Goal: Task Accomplishment & Management: Use online tool/utility

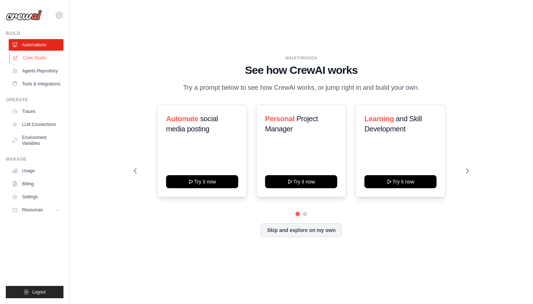
click at [33, 59] on link "Crew Studio" at bounding box center [36, 58] width 55 height 12
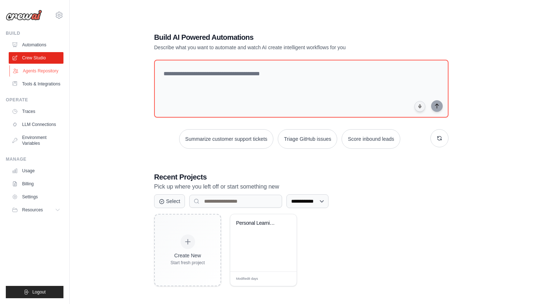
click at [31, 72] on link "Agents Repository" at bounding box center [36, 71] width 55 height 12
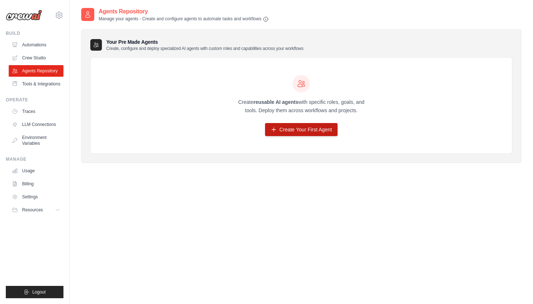
click at [283, 128] on link "Create Your First Agent" at bounding box center [301, 129] width 73 height 13
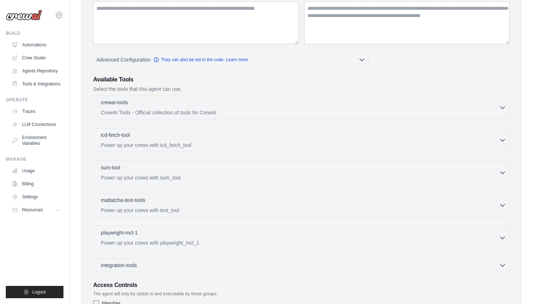
scroll to position [108, 0]
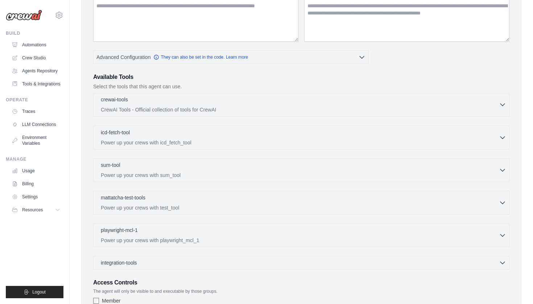
click at [208, 106] on p "CrewAI Tools - Official collection of tools for CrewAI" at bounding box center [300, 109] width 398 height 7
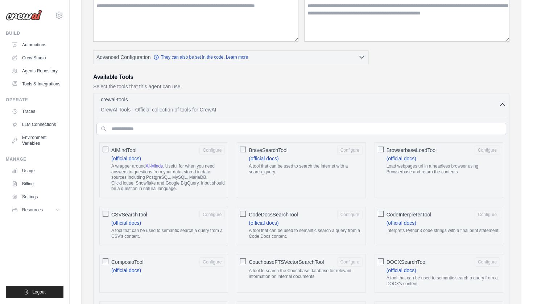
click at [208, 106] on p "CrewAI Tools - Official collection of tools for CrewAI" at bounding box center [300, 109] width 398 height 7
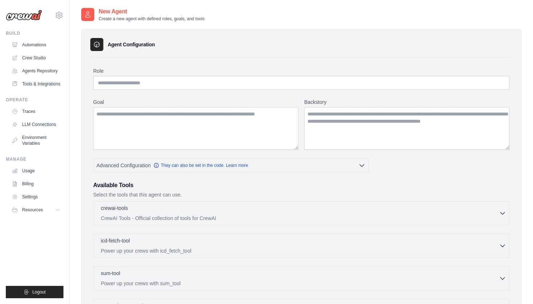
scroll to position [0, 0]
click at [33, 85] on link "Tools & Integrations" at bounding box center [36, 84] width 55 height 12
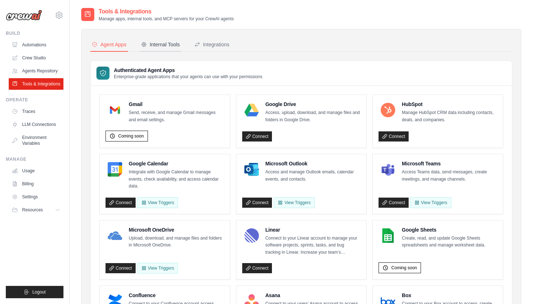
click at [170, 47] on div "Internal Tools" at bounding box center [160, 44] width 39 height 7
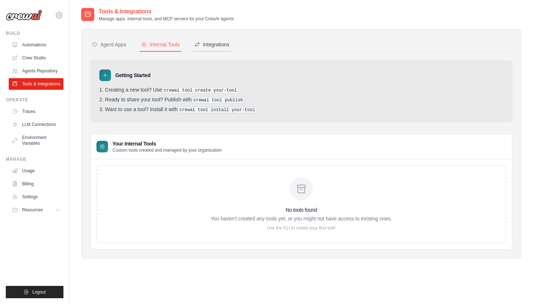
click at [212, 39] on button "Integrations" at bounding box center [212, 45] width 38 height 14
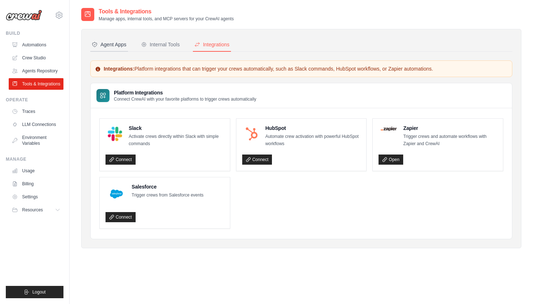
click at [116, 41] on div "Agent Apps" at bounding box center [109, 44] width 35 height 7
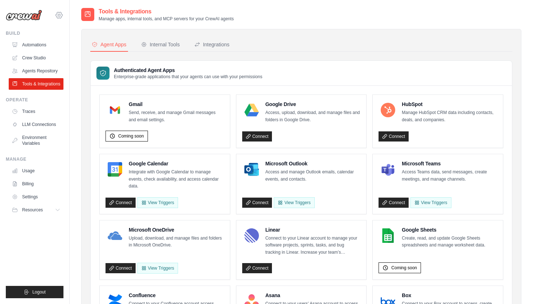
click at [58, 18] on icon at bounding box center [59, 15] width 7 height 6
click at [44, 46] on link "Automations" at bounding box center [36, 45] width 55 height 12
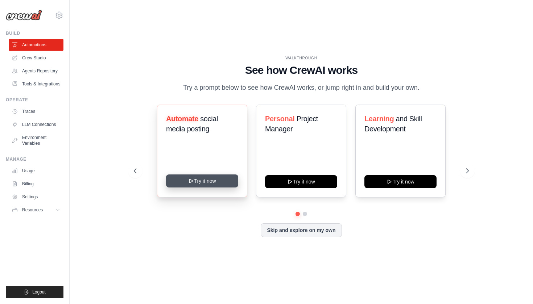
click at [220, 183] on button "Try it now" at bounding box center [202, 181] width 72 height 13
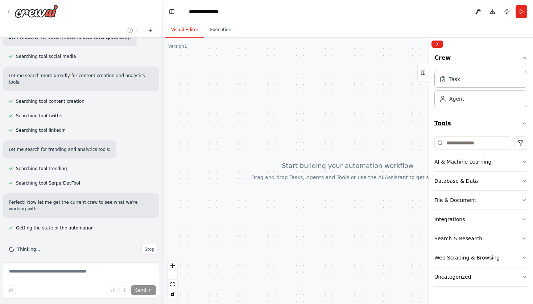
click at [521, 121] on button "Tools" at bounding box center [480, 123] width 93 height 20
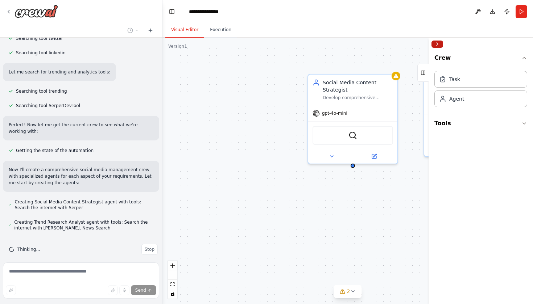
click at [437, 45] on button "Collapse right sidebar" at bounding box center [437, 44] width 12 height 7
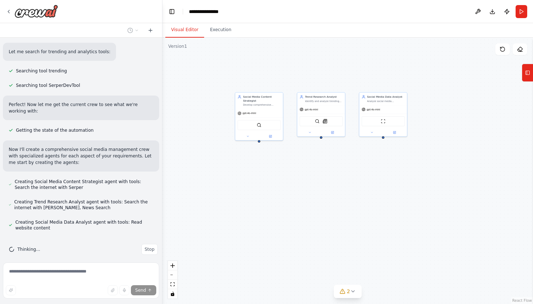
drag, startPoint x: 394, startPoint y: 186, endPoint x: 281, endPoint y: 152, distance: 118.0
click at [281, 152] on div "Social Media Content Strategist Develop comprehensive content strategies for {i…" at bounding box center [347, 171] width 370 height 267
click at [248, 138] on button at bounding box center [248, 135] width 22 height 5
click at [304, 166] on div "**********" at bounding box center [273, 197] width 77 height 108
click at [307, 163] on icon "button" at bounding box center [305, 163] width 4 height 4
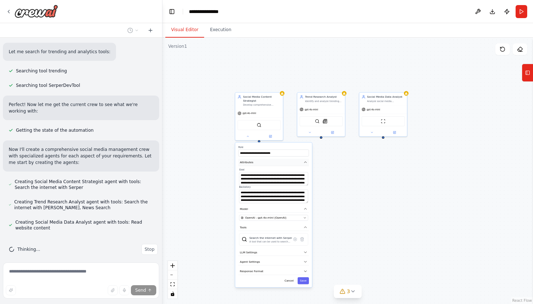
click at [307, 163] on icon "button" at bounding box center [305, 163] width 4 height 4
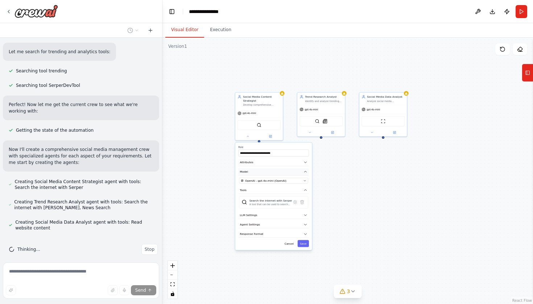
click at [306, 171] on icon "button" at bounding box center [305, 172] width 4 height 4
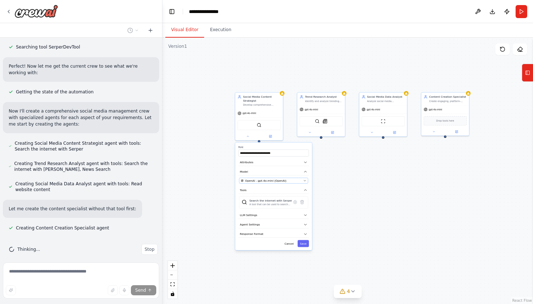
click at [305, 182] on icon "button" at bounding box center [304, 180] width 3 height 3
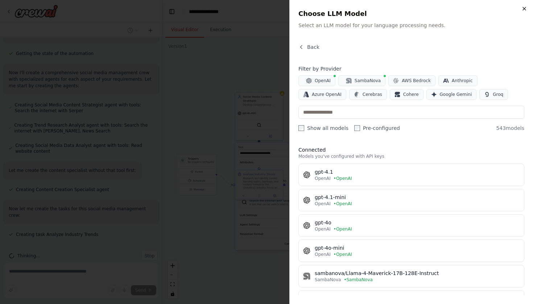
click at [526, 7] on icon "button" at bounding box center [524, 9] width 6 height 6
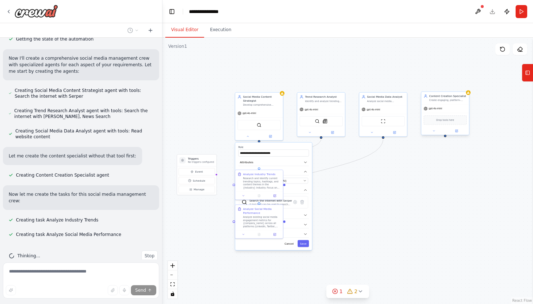
scroll to position [331, 0]
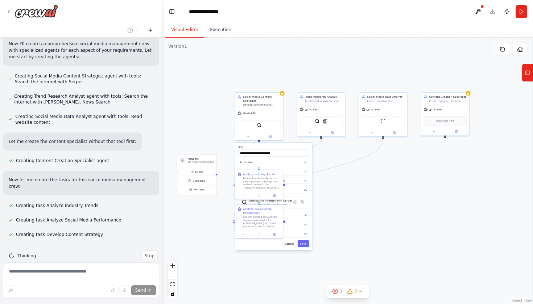
click at [331, 197] on div ".deletable-edge-delete-btn { width: 20px; height: 20px; border: 0px solid #ffff…" at bounding box center [347, 171] width 370 height 267
click at [369, 220] on div ".deletable-edge-delete-btn { width: 20px; height: 20px; border: 0px solid #ffff…" at bounding box center [347, 171] width 370 height 267
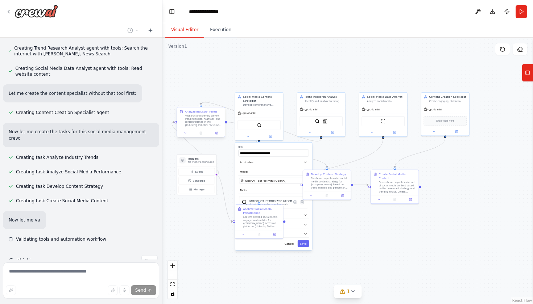
scroll to position [384, 0]
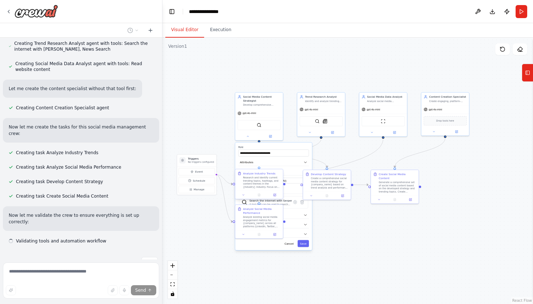
drag, startPoint x: 258, startPoint y: 180, endPoint x: 200, endPoint y: 119, distance: 84.4
click at [200, 119] on div ".deletable-edge-delete-btn { width: 20px; height: 20px; border: 0px solid #ffff…" at bounding box center [347, 171] width 370 height 267
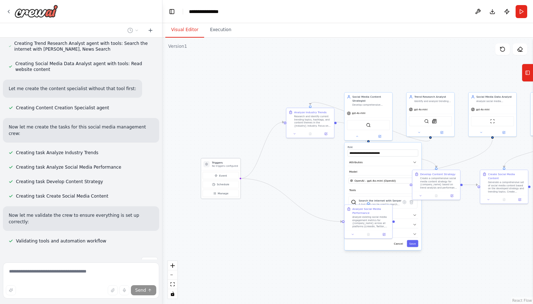
drag, startPoint x: 211, startPoint y: 159, endPoint x: 234, endPoint y: 163, distance: 23.2
click at [234, 164] on h3 "Triggers" at bounding box center [225, 163] width 26 height 4
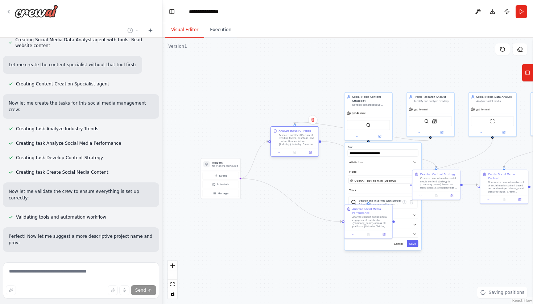
scroll to position [414, 0]
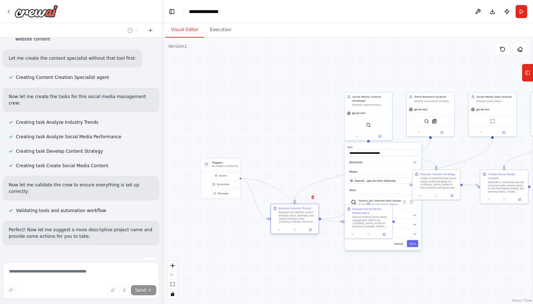
drag, startPoint x: 318, startPoint y: 124, endPoint x: 304, endPoint y: 221, distance: 98.1
click at [304, 221] on div "Research and identify current trending topics, hashtags, and content themes in …" at bounding box center [297, 217] width 38 height 12
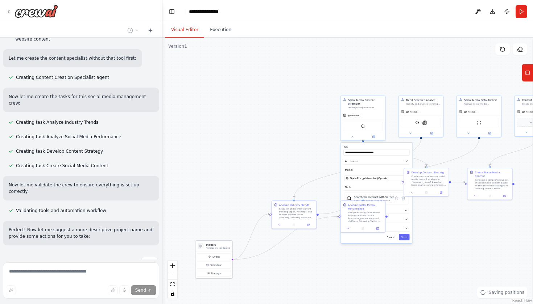
drag, startPoint x: 222, startPoint y: 164, endPoint x: 210, endPoint y: 249, distance: 85.8
click at [210, 249] on p "No triggers configured" at bounding box center [218, 248] width 24 height 3
click at [286, 234] on div ".deletable-edge-delete-btn { width: 20px; height: 20px; border: 0px solid #ffff…" at bounding box center [347, 171] width 370 height 267
drag, startPoint x: 287, startPoint y: 236, endPoint x: 296, endPoint y: 243, distance: 10.9
click at [296, 243] on div ".deletable-edge-delete-btn { width: 20px; height: 20px; border: 0px solid #ffff…" at bounding box center [347, 171] width 370 height 267
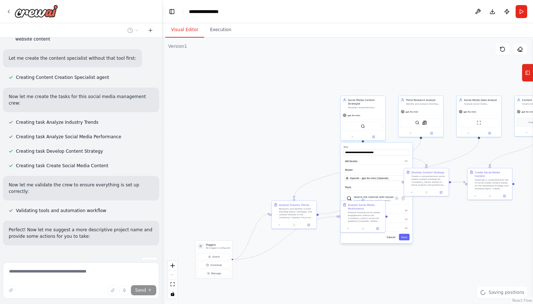
scroll to position [428, 0]
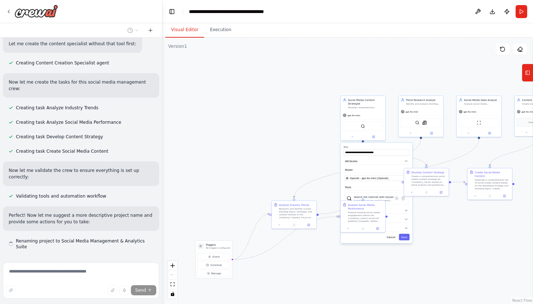
click at [291, 237] on div ".deletable-edge-delete-btn { width: 20px; height: 20px; border: 0px solid #ffff…" at bounding box center [347, 171] width 370 height 267
drag, startPoint x: 290, startPoint y: 236, endPoint x: 314, endPoint y: 253, distance: 28.7
click at [314, 253] on div ".deletable-edge-delete-btn { width: 20px; height: 20px; border: 0px solid #ffff…" at bounding box center [347, 171] width 370 height 267
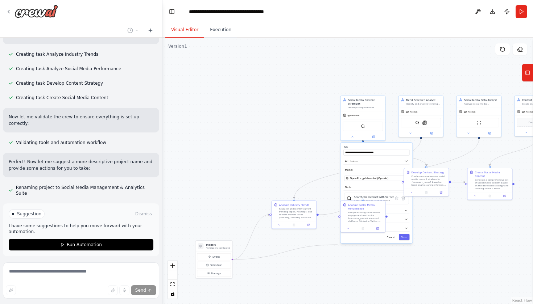
scroll to position [487, 0]
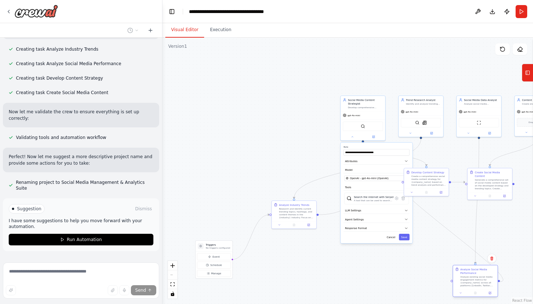
drag, startPoint x: 358, startPoint y: 216, endPoint x: 471, endPoint y: 280, distance: 130.0
click at [471, 280] on div "Analyze existing social media engagement metrics for {company_name} across all …" at bounding box center [477, 282] width 35 height 12
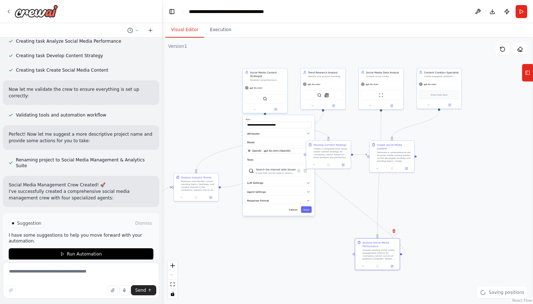
drag, startPoint x: 419, startPoint y: 268, endPoint x: 320, endPoint y: 240, distance: 102.5
click at [320, 240] on div ".deletable-edge-delete-btn { width: 20px; height: 20px; border: 0px solid #ffff…" at bounding box center [347, 171] width 370 height 267
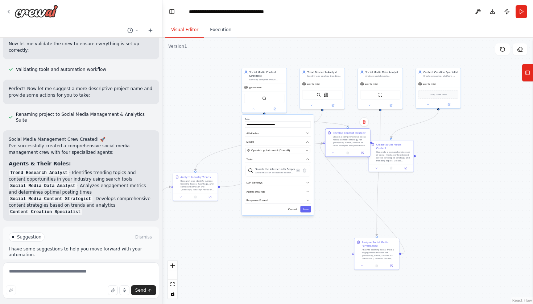
drag, startPoint x: 332, startPoint y: 156, endPoint x: 352, endPoint y: 143, distance: 23.4
click at [352, 143] on div "Create a comprehensive social media content strategy for {company_name} based o…" at bounding box center [349, 142] width 35 height 12
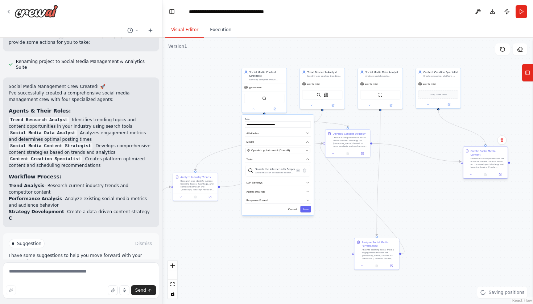
drag, startPoint x: 385, startPoint y: 155, endPoint x: 477, endPoint y: 159, distance: 92.5
click at [479, 160] on div "Generate a comprehensive set of social media content based on the developed str…" at bounding box center [487, 163] width 35 height 12
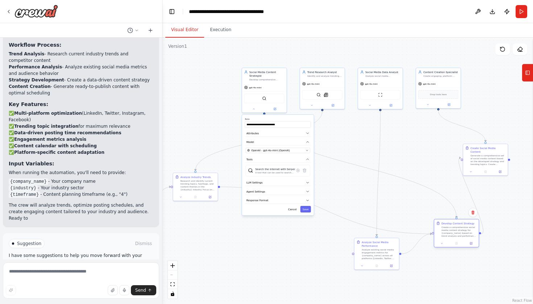
scroll to position [747, 0]
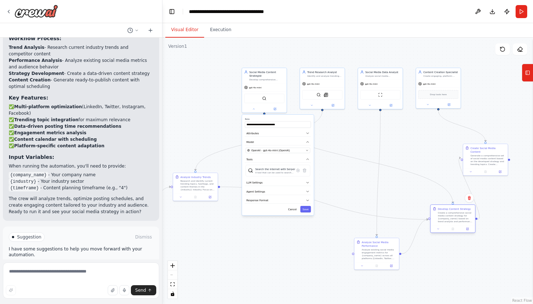
drag, startPoint x: 354, startPoint y: 141, endPoint x: 460, endPoint y: 216, distance: 130.0
click at [460, 216] on div "Create a comprehensive social media content strategy for {company_name} based o…" at bounding box center [455, 218] width 35 height 12
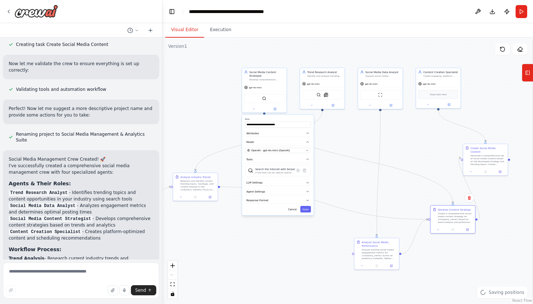
scroll to position [534, 0]
click at [268, 87] on div "gpt-4o-mini" at bounding box center [264, 87] width 45 height 8
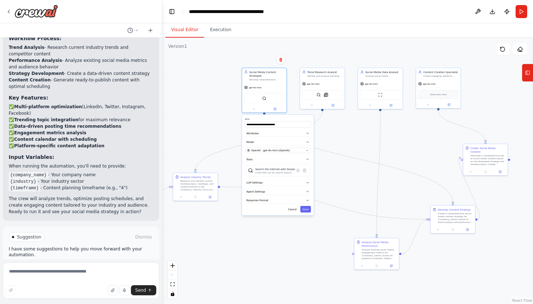
click at [94, 265] on span "Run Automation" at bounding box center [84, 268] width 35 height 6
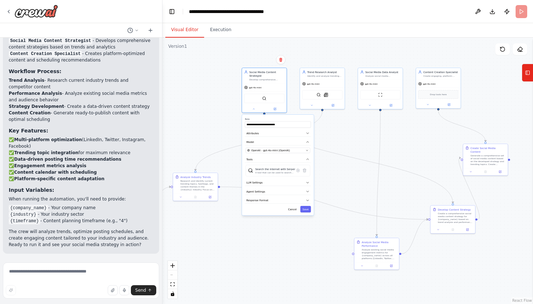
scroll to position [688, 0]
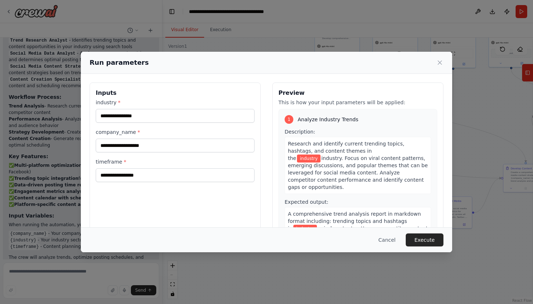
drag, startPoint x: 221, startPoint y: 262, endPoint x: 294, endPoint y: 220, distance: 83.6
click at [294, 221] on body "Create a crew that schedules and publishes social media content across multiple…" at bounding box center [266, 152] width 533 height 304
click at [165, 117] on input "industry *" at bounding box center [175, 116] width 159 height 14
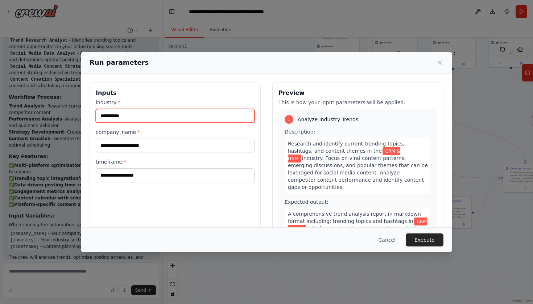
type input "**********"
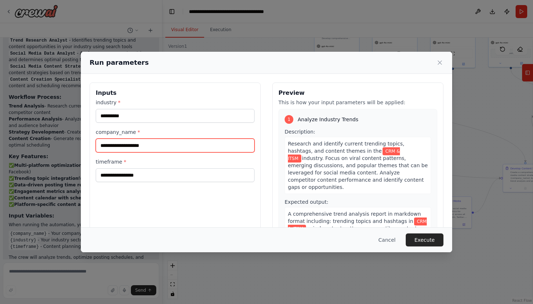
click at [152, 148] on input "company_name *" at bounding box center [175, 146] width 159 height 14
type input "**********"
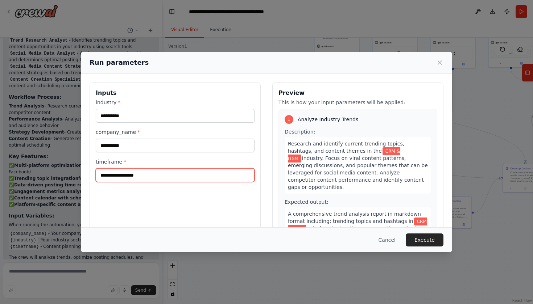
click at [148, 178] on input "timeframe *" at bounding box center [175, 176] width 159 height 14
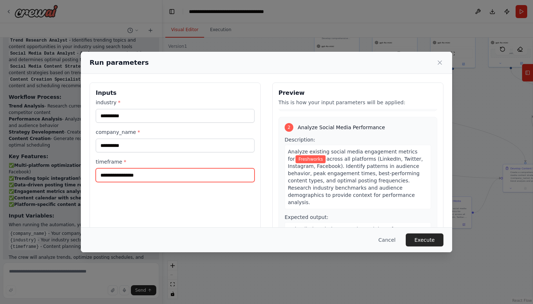
scroll to position [146, 0]
type input "**"
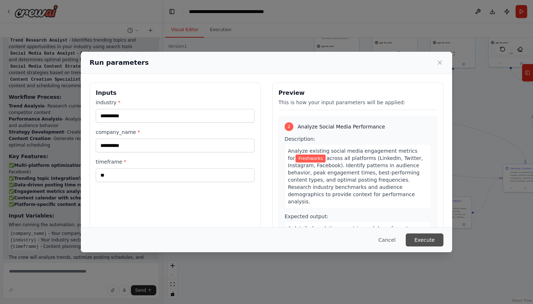
click at [426, 239] on button "Execute" at bounding box center [425, 240] width 38 height 13
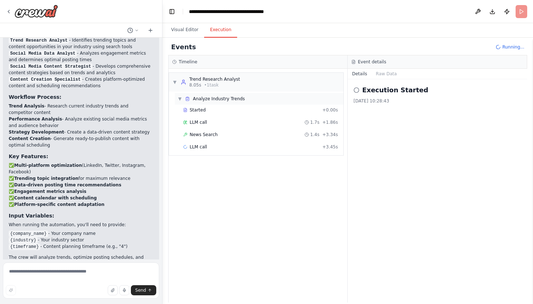
click at [179, 98] on span "▼" at bounding box center [180, 99] width 4 height 6
click at [181, 99] on span "▶" at bounding box center [180, 99] width 4 height 6
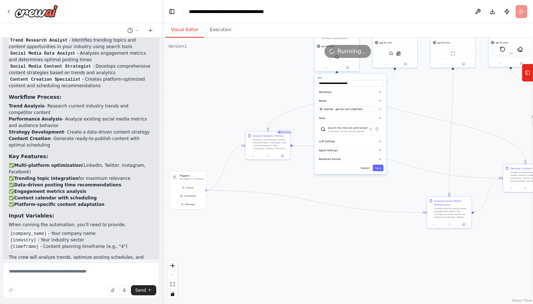
click at [180, 31] on button "Visual Editor" at bounding box center [184, 29] width 39 height 15
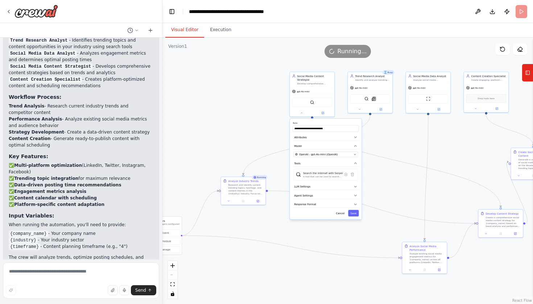
drag, startPoint x: 242, startPoint y: 61, endPoint x: 218, endPoint y: 106, distance: 51.4
click at [218, 106] on div ".deletable-edge-delete-btn { width: 20px; height: 20px; border: 0px solid #ffff…" at bounding box center [347, 171] width 370 height 267
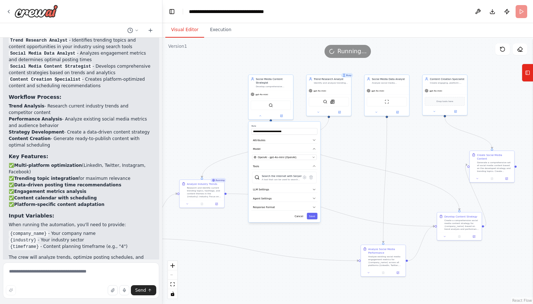
drag, startPoint x: 249, startPoint y: 97, endPoint x: 208, endPoint y: 100, distance: 41.8
click at [207, 100] on div ".deletable-edge-delete-btn { width: 20px; height: 20px; border: 0px solid #ffff…" at bounding box center [347, 171] width 370 height 267
click at [261, 117] on button at bounding box center [259, 115] width 21 height 4
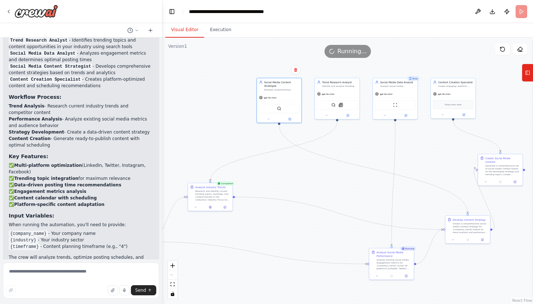
drag, startPoint x: 210, startPoint y: 113, endPoint x: 218, endPoint y: 117, distance: 9.3
click at [218, 117] on div ".deletable-edge-delete-btn { width: 20px; height: 20px; border: 0px solid #ffff…" at bounding box center [347, 171] width 370 height 267
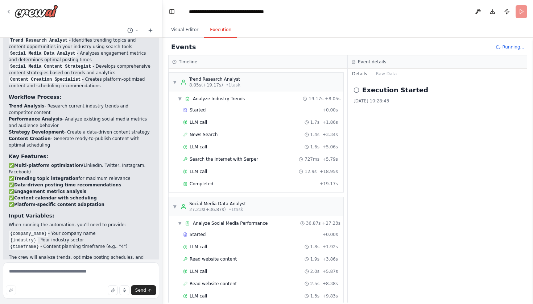
click at [224, 27] on button "Execution" at bounding box center [220, 29] width 33 height 15
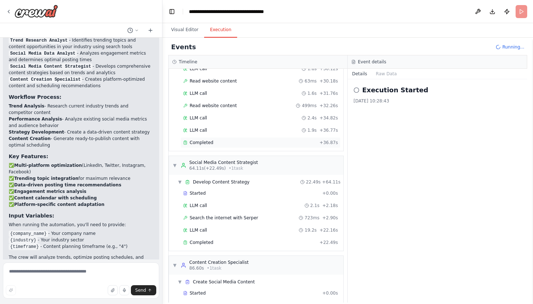
scroll to position [358, 0]
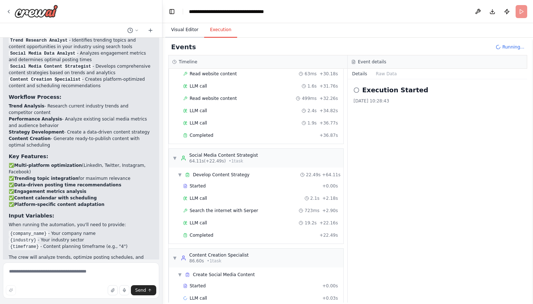
click at [185, 30] on button "Visual Editor" at bounding box center [184, 29] width 39 height 15
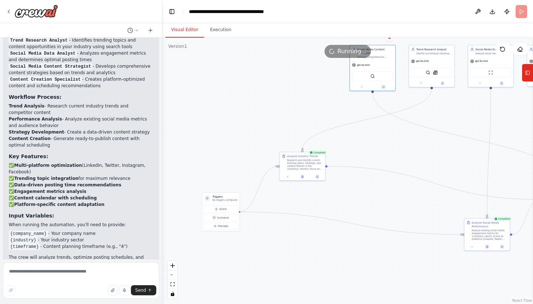
drag, startPoint x: 210, startPoint y: 86, endPoint x: 302, endPoint y: 54, distance: 97.9
click at [302, 54] on div "Version 1 Show Tools Hide Agents .deletable-edge-delete-btn { width: 20px; heig…" at bounding box center [347, 171] width 370 height 267
click at [223, 209] on span "Event" at bounding box center [222, 210] width 7 height 4
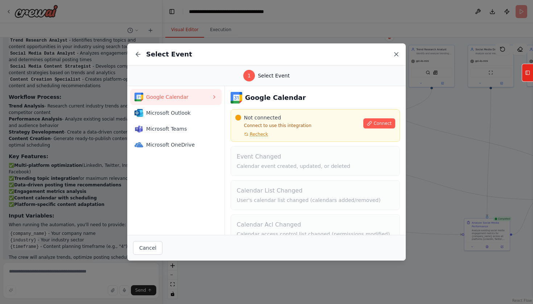
click at [394, 53] on icon at bounding box center [396, 55] width 4 height 4
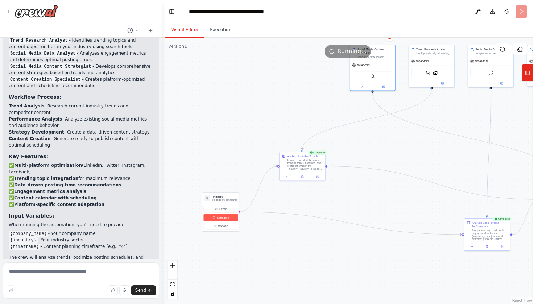
click at [226, 219] on span "Schedule" at bounding box center [223, 218] width 12 height 4
select select "******"
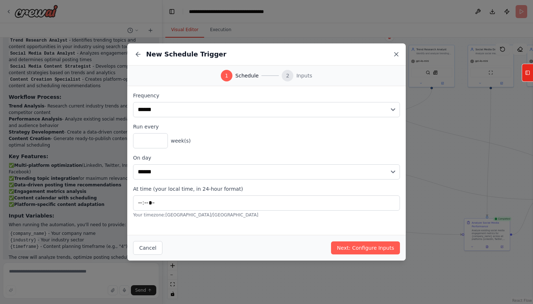
click at [395, 53] on icon at bounding box center [396, 54] width 7 height 7
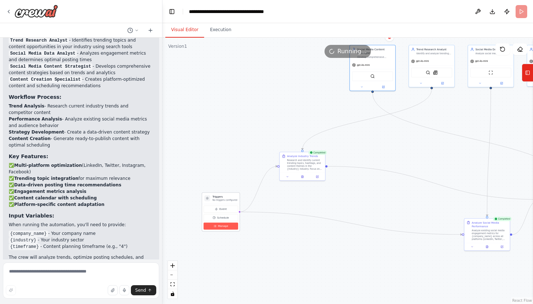
click at [227, 227] on span "Manage" at bounding box center [223, 227] width 10 height 4
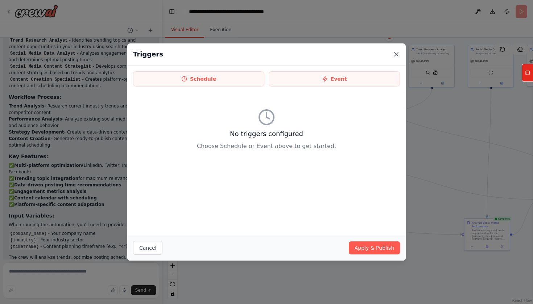
click at [397, 54] on icon at bounding box center [396, 55] width 4 height 4
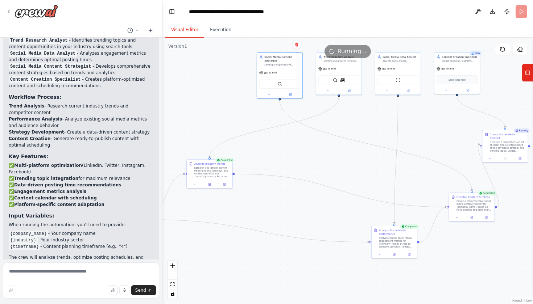
drag, startPoint x: 286, startPoint y: 119, endPoint x: 194, endPoint y: 126, distance: 93.1
click at [194, 126] on div ".deletable-edge-delete-btn { width: 20px; height: 20px; border: 0px solid #ffff…" at bounding box center [347, 171] width 370 height 267
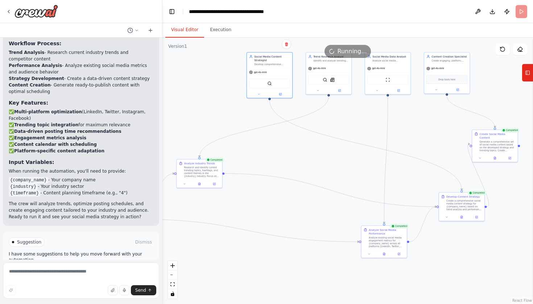
scroll to position [747, 0]
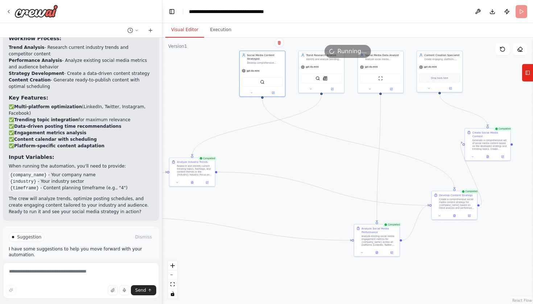
drag, startPoint x: 227, startPoint y: 91, endPoint x: 210, endPoint y: 89, distance: 17.2
click at [210, 89] on div ".deletable-edge-delete-btn { width: 20px; height: 20px; border: 0px solid #ffff…" at bounding box center [347, 171] width 370 height 267
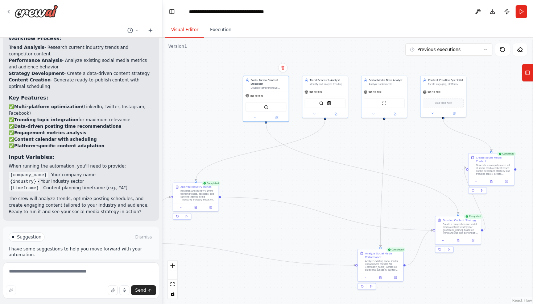
drag, startPoint x: 278, startPoint y: 164, endPoint x: 282, endPoint y: 189, distance: 25.6
click at [282, 189] on div ".deletable-edge-delete-btn { width: 20px; height: 20px; border: 0px solid #ffff…" at bounding box center [347, 171] width 370 height 267
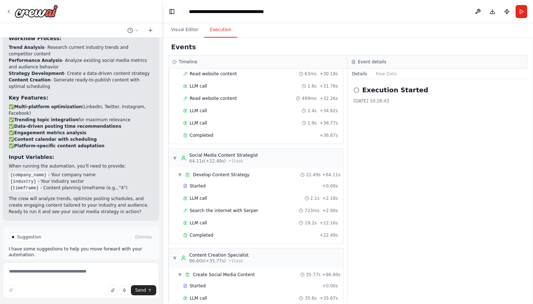
click at [218, 28] on button "Execution" at bounding box center [220, 29] width 33 height 15
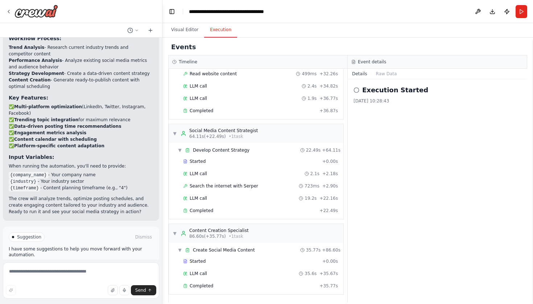
scroll to position [383, 0]
click at [389, 74] on button "Raw Data" at bounding box center [387, 74] width 30 height 10
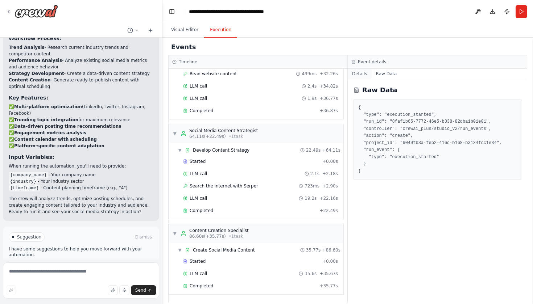
click at [362, 73] on button "Details" at bounding box center [360, 74] width 24 height 10
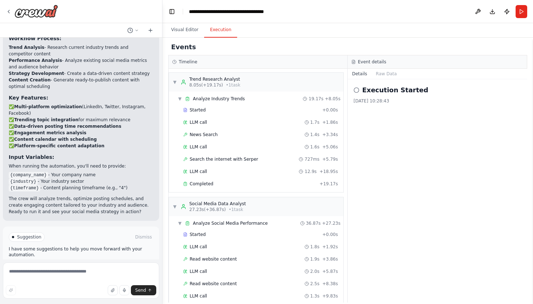
scroll to position [0, 0]
click at [173, 79] on span "▼" at bounding box center [175, 82] width 4 height 6
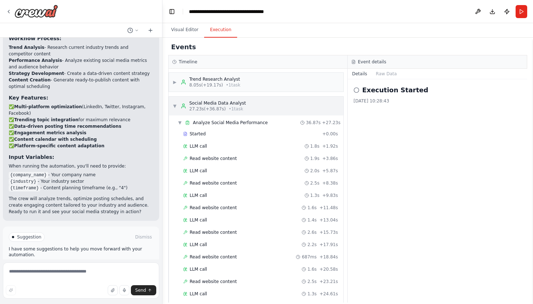
click at [173, 103] on span "▼" at bounding box center [175, 106] width 4 height 6
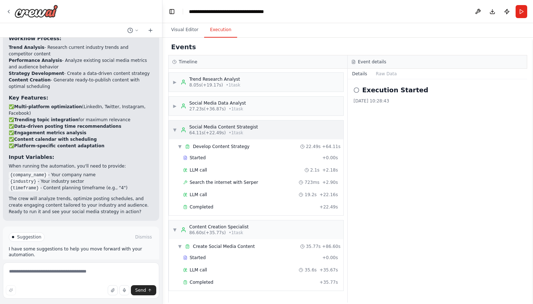
click at [177, 129] on div "▼ Social Media Content Strategist 64.11s (+22.49s) • 1 task" at bounding box center [215, 130] width 85 height 12
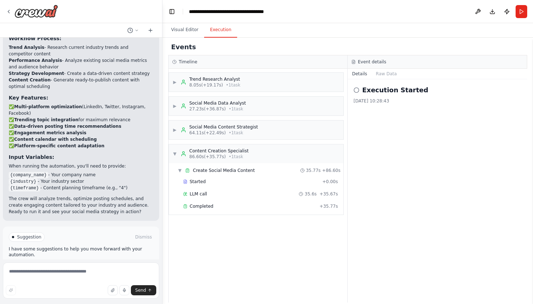
click at [175, 163] on div "▼ Create Social Media Content 35.77s + 86.60s Started + 0.00s LLM call 35.6s + …" at bounding box center [256, 188] width 174 height 51
click at [176, 152] on span "▼" at bounding box center [175, 154] width 4 height 6
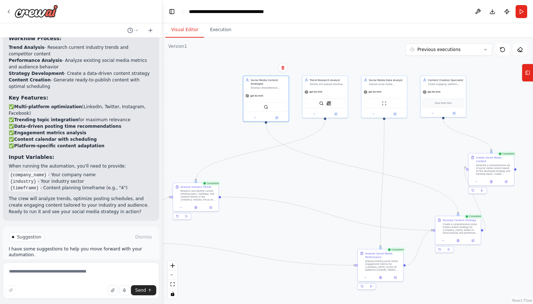
click at [180, 27] on button "Visual Editor" at bounding box center [184, 29] width 39 height 15
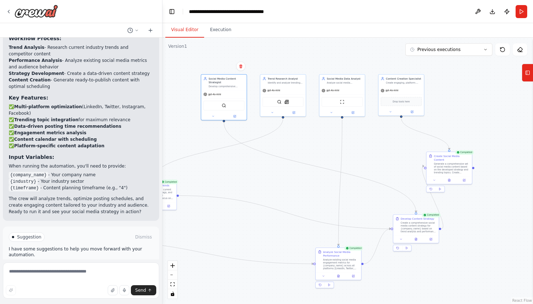
drag, startPoint x: 361, startPoint y: 52, endPoint x: 319, endPoint y: 51, distance: 42.1
click at [319, 51] on div ".deletable-edge-delete-btn { width: 20px; height: 20px; border: 0px solid #ffff…" at bounding box center [347, 171] width 370 height 267
drag, startPoint x: 444, startPoint y: 164, endPoint x: 481, endPoint y: 225, distance: 71.4
click at [481, 225] on div "Generate a comprehensive set of social media content based on the developed str…" at bounding box center [489, 227] width 36 height 12
drag, startPoint x: 339, startPoint y: 261, endPoint x: 339, endPoint y: 256, distance: 5.4
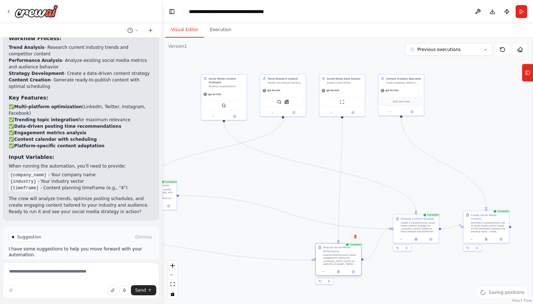
click at [339, 256] on div "Analyze existing social media engagement metrics for {company_name} across all …" at bounding box center [341, 260] width 36 height 12
click at [421, 226] on div "Create a comprehensive social media content strategy for {company_name} based o…" at bounding box center [419, 227] width 36 height 12
drag, startPoint x: 421, startPoint y: 226, endPoint x: 420, endPoint y: 223, distance: 3.8
click at [420, 223] on div "Create a comprehensive social media content strategy for {company_name} based o…" at bounding box center [419, 223] width 36 height 12
drag, startPoint x: 347, startPoint y: 257, endPoint x: 352, endPoint y: 224, distance: 34.1
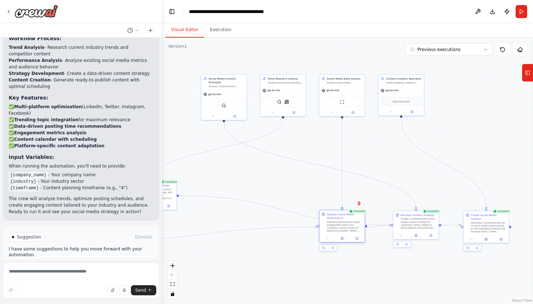
click at [352, 224] on div "Analyze existing social media engagement metrics for {company_name} across all …" at bounding box center [345, 227] width 36 height 12
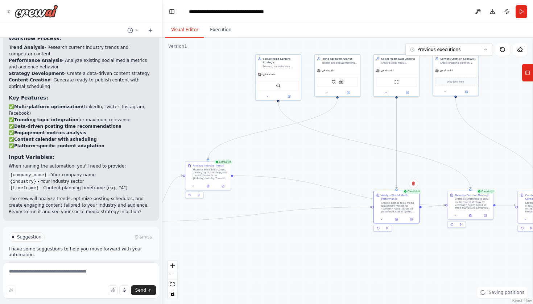
drag, startPoint x: 284, startPoint y: 257, endPoint x: 336, endPoint y: 237, distance: 56.2
click at [336, 237] on div ".deletable-edge-delete-btn { width: 20px; height: 20px; border: 0px solid #ffff…" at bounding box center [347, 171] width 370 height 267
drag, startPoint x: 203, startPoint y: 175, endPoint x: 320, endPoint y: 207, distance: 121.2
click at [320, 207] on div "Research and identify current trending topics, hashtags, and content themes in …" at bounding box center [327, 203] width 36 height 12
click at [320, 210] on div "Research and identify current trending topics, hashtags, and content themes in …" at bounding box center [327, 207] width 36 height 12
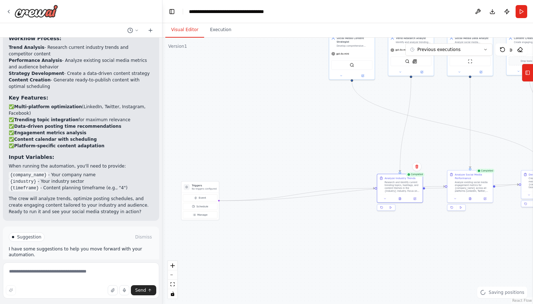
drag, startPoint x: 222, startPoint y: 239, endPoint x: 289, endPoint y: 226, distance: 68.0
click at [289, 226] on div ".deletable-edge-delete-btn { width: 20px; height: 20px; border: 0px solid #ffff…" at bounding box center [347, 171] width 370 height 267
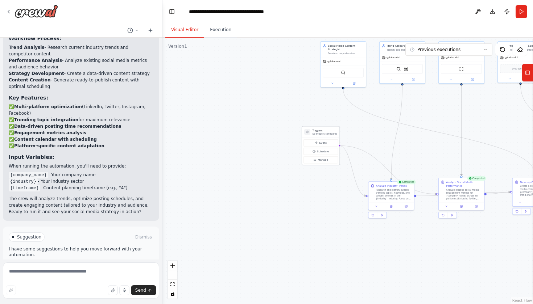
drag, startPoint x: 195, startPoint y: 196, endPoint x: 324, endPoint y: 132, distance: 144.4
click at [324, 132] on div "Triggers No triggers configured" at bounding box center [324, 132] width 25 height 7
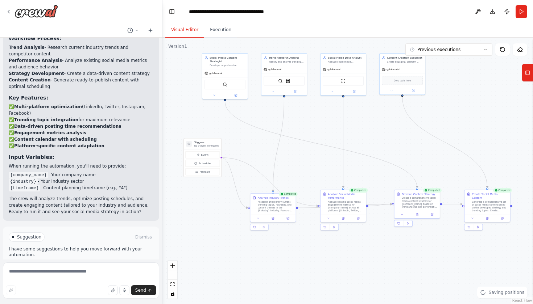
drag, startPoint x: 302, startPoint y: 265, endPoint x: 183, endPoint y: 277, distance: 118.8
click at [183, 277] on div ".deletable-edge-delete-btn { width: 20px; height: 20px; border: 0px solid #ffff…" at bounding box center [347, 171] width 370 height 267
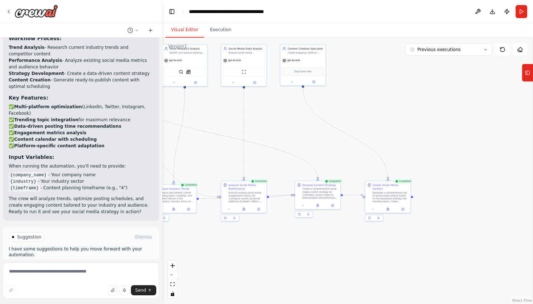
drag, startPoint x: 374, startPoint y: 255, endPoint x: 263, endPoint y: 243, distance: 112.2
click at [263, 243] on div ".deletable-edge-delete-btn { width: 20px; height: 20px; border: 0px solid #ffff…" at bounding box center [347, 171] width 370 height 267
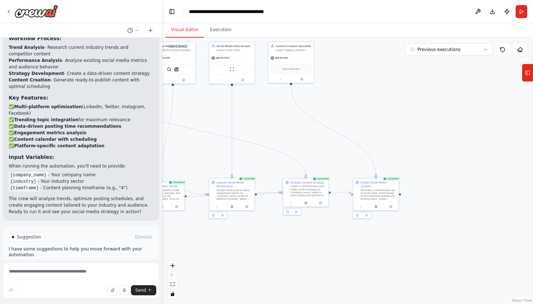
click at [401, 195] on div ".deletable-edge-delete-btn { width: 20px; height: 20px; border: 0px solid #ffff…" at bounding box center [347, 171] width 370 height 267
click at [480, 12] on button at bounding box center [478, 11] width 12 height 13
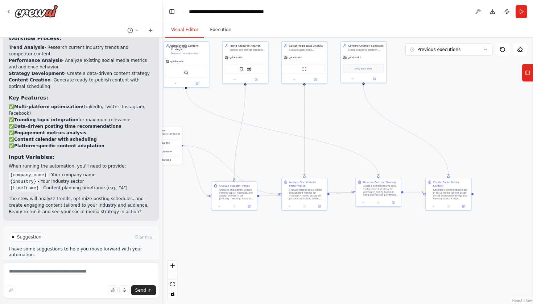
drag, startPoint x: 414, startPoint y: 116, endPoint x: 486, endPoint y: 116, distance: 72.5
click at [486, 116] on div ".deletable-edge-delete-btn { width: 20px; height: 20px; border: 0px solid #ffff…" at bounding box center [347, 171] width 370 height 267
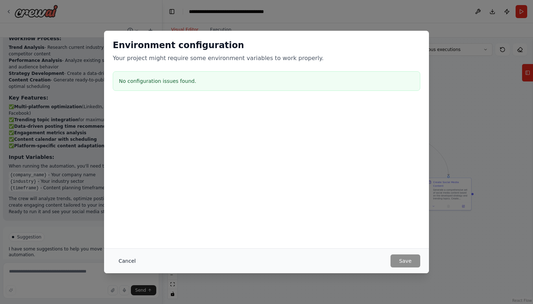
click at [123, 262] on button "Cancel" at bounding box center [127, 261] width 29 height 13
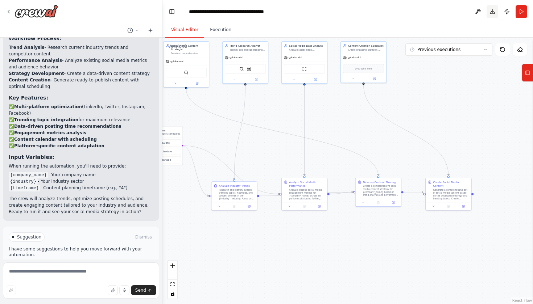
click at [491, 12] on button "Download" at bounding box center [492, 11] width 12 height 13
click at [509, 13] on button "Publish" at bounding box center [507, 11] width 12 height 13
click at [505, 13] on button "Publish" at bounding box center [507, 11] width 12 height 13
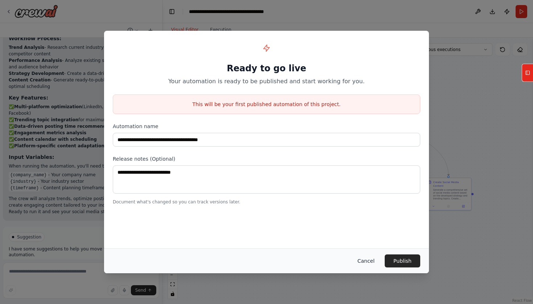
click at [365, 260] on button "Cancel" at bounding box center [366, 261] width 29 height 13
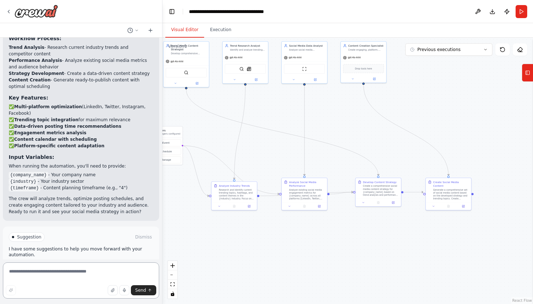
click at [76, 274] on textarea at bounding box center [81, 281] width 156 height 36
type textarea "**********"
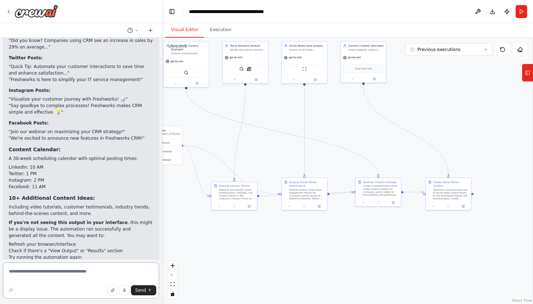
click at [71, 276] on textarea at bounding box center [81, 281] width 156 height 36
type textarea "**********"
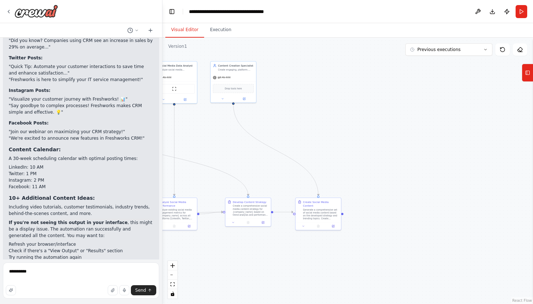
drag, startPoint x: 460, startPoint y: 103, endPoint x: 330, endPoint y: 123, distance: 131.7
click at [330, 123] on div ".deletable-edge-delete-btn { width: 20px; height: 20px; border: 0px solid #ffff…" at bounding box center [347, 171] width 370 height 267
drag, startPoint x: 343, startPoint y: 214, endPoint x: 353, endPoint y: 214, distance: 9.4
click at [353, 214] on div ".deletable-edge-delete-btn { width: 20px; height: 20px; border: 0px solid #ffff…" at bounding box center [347, 171] width 370 height 267
click at [152, 30] on icon at bounding box center [150, 30] width 3 height 0
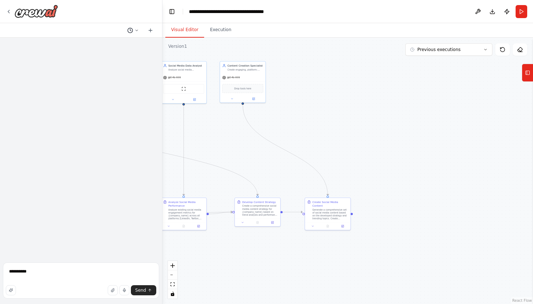
click at [137, 29] on icon at bounding box center [136, 30] width 4 height 4
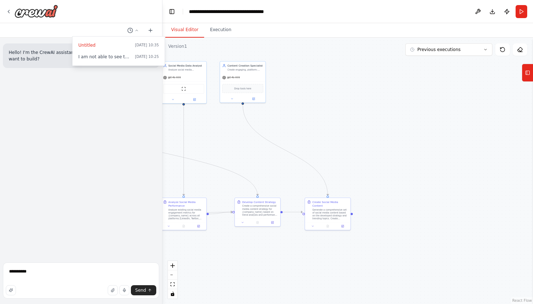
click at [36, 55] on div at bounding box center [81, 152] width 162 height 304
click at [36, 55] on p "Hello! I'm the CrewAI assistant. What kind of automation do you want to build?" at bounding box center [81, 55] width 145 height 13
click at [10, 3] on div at bounding box center [81, 11] width 162 height 23
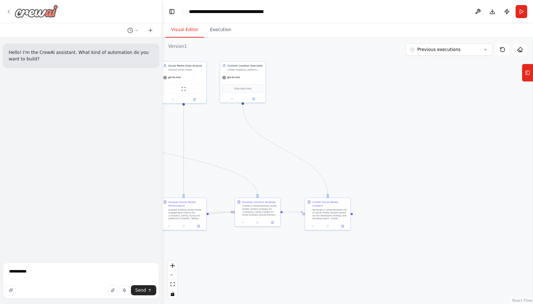
click at [10, 8] on div at bounding box center [32, 11] width 52 height 13
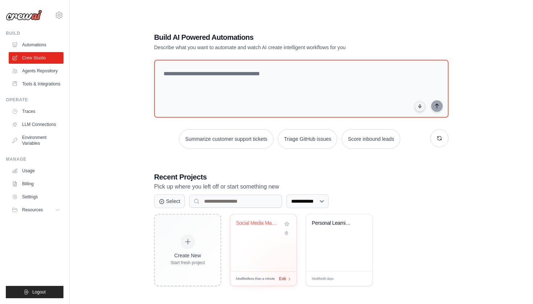
click at [287, 278] on div "Edit" at bounding box center [285, 279] width 12 height 6
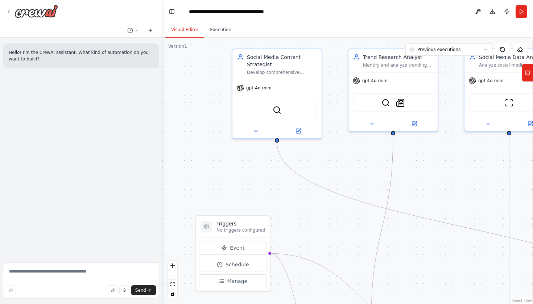
drag, startPoint x: 313, startPoint y: 203, endPoint x: 130, endPoint y: 108, distance: 206.4
click at [130, 109] on div "**********" at bounding box center [266, 152] width 533 height 304
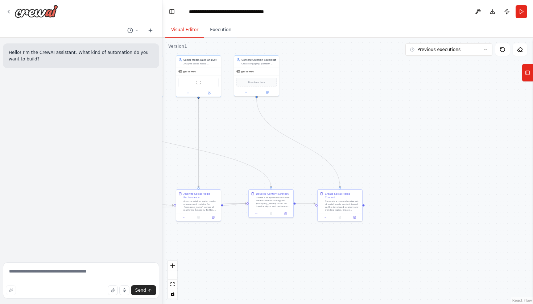
drag, startPoint x: 423, startPoint y: 238, endPoint x: 244, endPoint y: 250, distance: 179.1
click at [244, 250] on div ".deletable-edge-delete-btn { width: 20px; height: 20px; border: 0px solid #ffff…" at bounding box center [347, 171] width 370 height 267
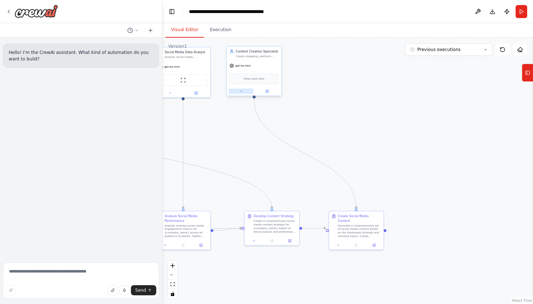
click at [241, 92] on icon at bounding box center [241, 92] width 4 height 4
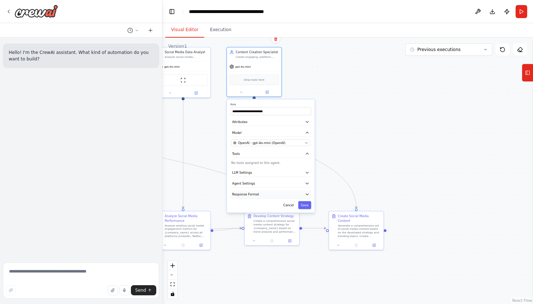
click at [265, 195] on button "Response Format" at bounding box center [270, 195] width 81 height 8
click at [273, 217] on button "Add Property" at bounding box center [270, 217] width 79 height 10
click at [307, 214] on button "button" at bounding box center [306, 216] width 8 height 8
click at [307, 191] on button "Response Format" at bounding box center [270, 195] width 81 height 8
click at [306, 187] on button "Agent Settings" at bounding box center [270, 184] width 81 height 8
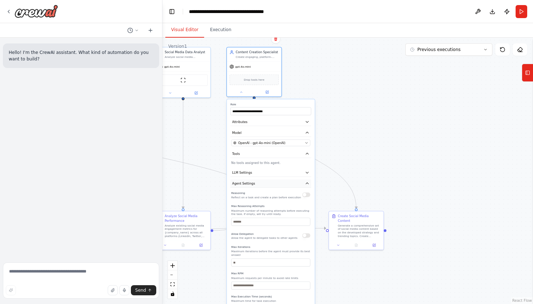
click at [306, 187] on button "Agent Settings" at bounding box center [270, 184] width 81 height 8
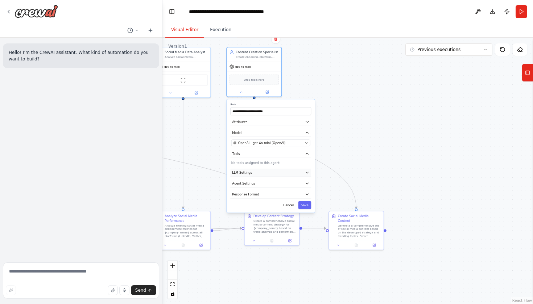
click at [302, 171] on button "LLM Settings" at bounding box center [270, 173] width 81 height 8
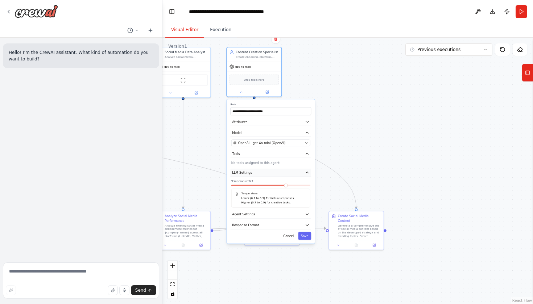
click at [302, 171] on button "LLM Settings" at bounding box center [270, 173] width 81 height 8
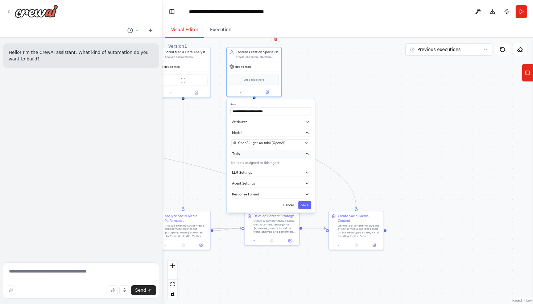
click at [305, 153] on icon "button" at bounding box center [307, 154] width 4 height 4
click at [308, 154] on icon "button" at bounding box center [307, 153] width 3 height 1
click at [343, 142] on div ".deletable-edge-delete-btn { width: 20px; height: 20px; border: 0px solid #ffff…" at bounding box center [347, 171] width 370 height 267
click at [349, 90] on div ".deletable-edge-delete-btn { width: 20px; height: 20px; border: 0px solid #ffff…" at bounding box center [347, 171] width 370 height 267
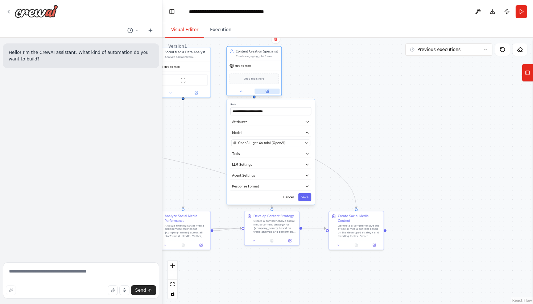
click at [270, 93] on button at bounding box center [266, 91] width 25 height 5
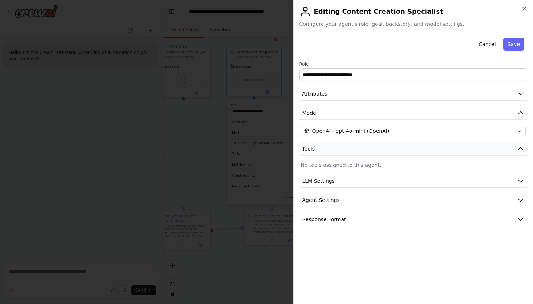
click at [347, 152] on button "Tools" at bounding box center [413, 148] width 228 height 13
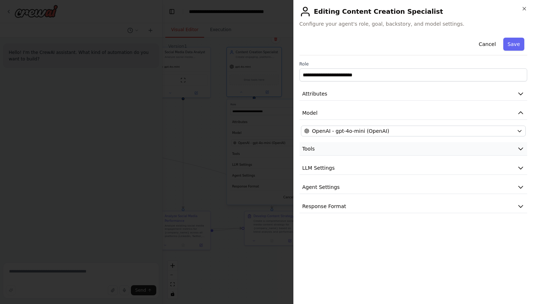
click at [347, 152] on button "Tools" at bounding box center [413, 148] width 228 height 13
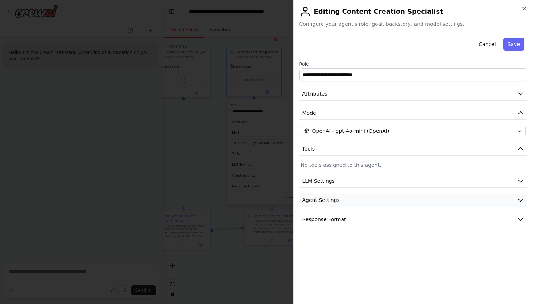
click at [359, 200] on button "Agent Settings" at bounding box center [413, 200] width 228 height 13
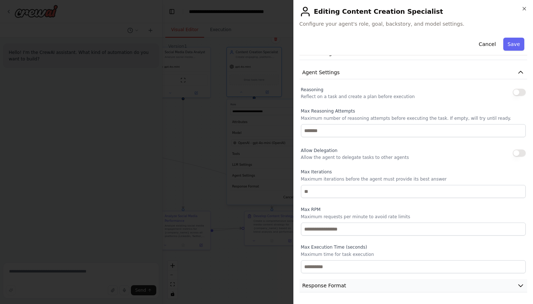
click at [350, 289] on button "Response Format" at bounding box center [413, 285] width 228 height 13
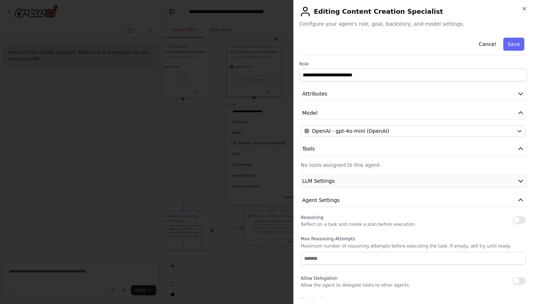
click at [353, 184] on button "LLM Settings" at bounding box center [413, 181] width 228 height 13
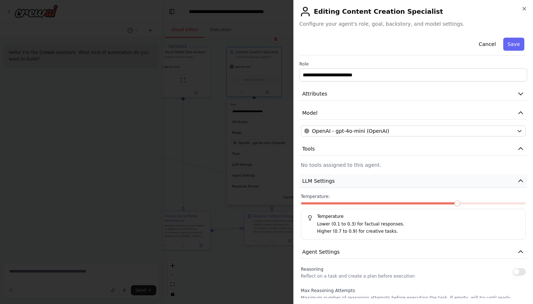
click at [353, 184] on button "LLM Settings" at bounding box center [413, 181] width 228 height 13
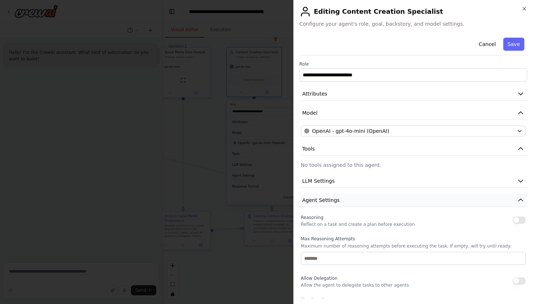
click at [352, 198] on button "Agent Settings" at bounding box center [413, 200] width 228 height 13
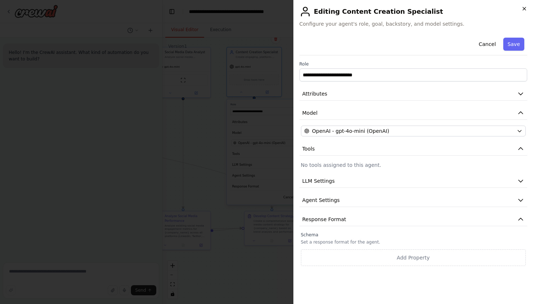
click at [524, 8] on icon "button" at bounding box center [524, 8] width 3 height 3
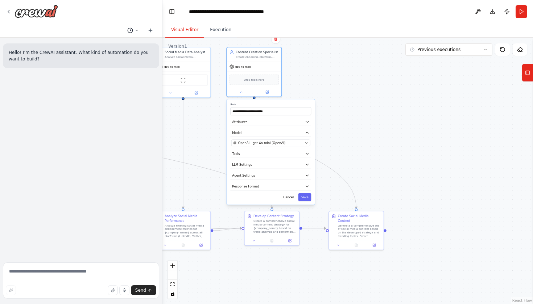
click at [138, 29] on icon at bounding box center [136, 30] width 4 height 4
click at [111, 59] on span "I am not able to see the output content of the agent work?" at bounding box center [105, 57] width 54 height 6
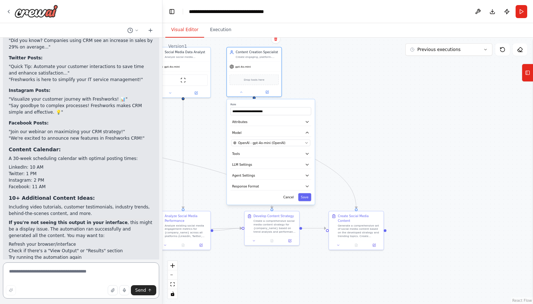
click at [53, 277] on textarea at bounding box center [81, 281] width 156 height 36
type textarea "**********"
click at [357, 223] on div "Generate a comprehensive set of social media content based on the developed str…" at bounding box center [359, 230] width 43 height 14
click at [339, 243] on icon at bounding box center [338, 245] width 4 height 4
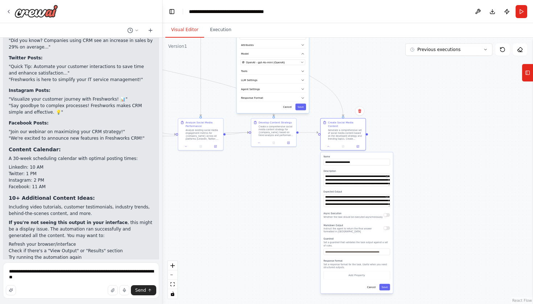
drag, startPoint x: 433, startPoint y: 233, endPoint x: 406, endPoint y: 136, distance: 101.2
click at [406, 136] on div ".deletable-edge-delete-btn { width: 20px; height: 20px; border: 0px solid #ffff…" at bounding box center [347, 171] width 370 height 267
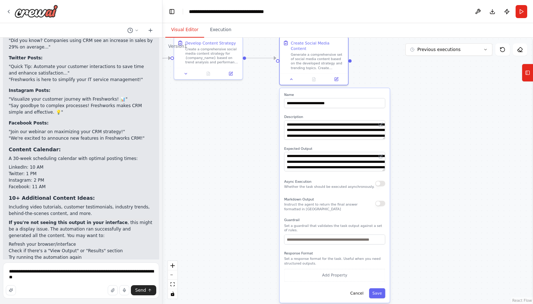
drag, startPoint x: 423, startPoint y: 216, endPoint x: 439, endPoint y: 164, distance: 53.7
click at [439, 164] on div ".deletable-edge-delete-btn { width: 20px; height: 20px; border: 0px solid #ffff…" at bounding box center [347, 171] width 370 height 267
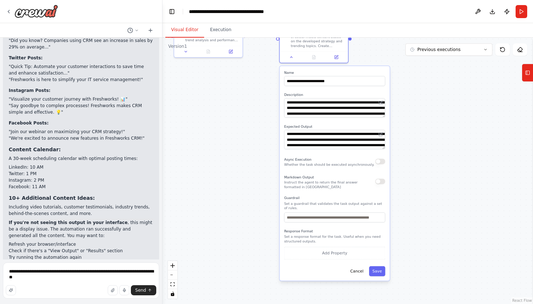
drag, startPoint x: 424, startPoint y: 226, endPoint x: 424, endPoint y: 204, distance: 22.1
click at [424, 204] on div ".deletable-edge-delete-btn { width: 20px; height: 20px; border: 0px solid #ffff…" at bounding box center [347, 171] width 370 height 267
click at [430, 170] on div ".deletable-edge-delete-btn { width: 20px; height: 20px; border: 0px solid #ffff…" at bounding box center [347, 171] width 370 height 267
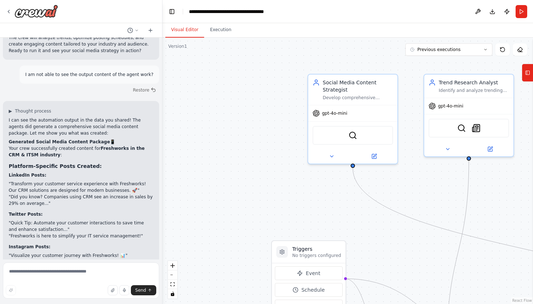
scroll to position [1065, 0]
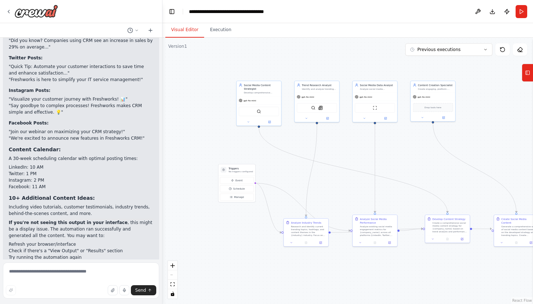
drag, startPoint x: 297, startPoint y: 190, endPoint x: 230, endPoint y: 139, distance: 83.5
click at [230, 139] on div ".deletable-edge-delete-btn { width: 20px; height: 20px; border: 0px solid #ffff…" at bounding box center [347, 171] width 370 height 267
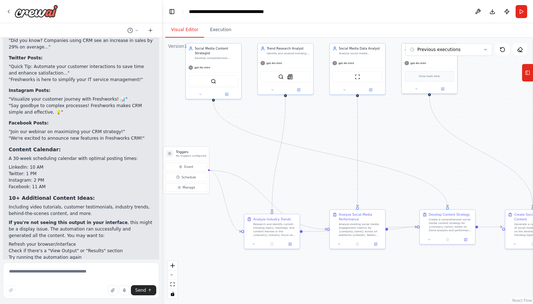
drag, startPoint x: 426, startPoint y: 278, endPoint x: 381, endPoint y: 278, distance: 45.3
click at [381, 278] on div ".deletable-edge-delete-btn { width: 20px; height: 20px; border: 0px solid #ffff…" at bounding box center [347, 171] width 370 height 267
drag, startPoint x: 356, startPoint y: 229, endPoint x: 337, endPoint y: 189, distance: 43.9
click at [337, 189] on div "Analyze existing social media engagement metrics for {company_name} across all …" at bounding box center [342, 188] width 43 height 14
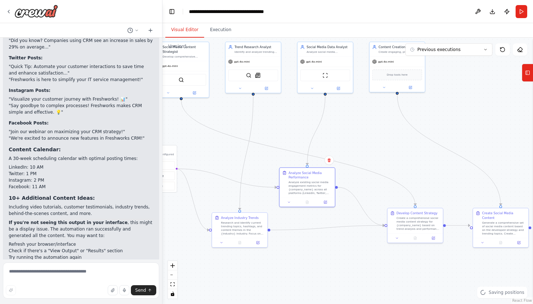
drag, startPoint x: 461, startPoint y: 291, endPoint x: 429, endPoint y: 290, distance: 31.9
click at [428, 290] on div ".deletable-edge-delete-btn { width: 20px; height: 20px; border: 0px solid #ffff…" at bounding box center [347, 171] width 370 height 267
click at [424, 229] on div "Create a comprehensive social media content strategy for {company_name} based o…" at bounding box center [418, 223] width 43 height 14
drag, startPoint x: 247, startPoint y: 232, endPoint x: 247, endPoint y: 228, distance: 4.4
click at [247, 228] on div "Research and identify current trending topics, hashtags, and content themes in …" at bounding box center [242, 223] width 43 height 14
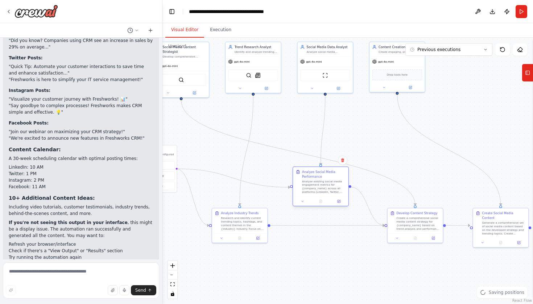
drag, startPoint x: 303, startPoint y: 185, endPoint x: 316, endPoint y: 185, distance: 13.0
click at [316, 185] on div "Analyze existing social media engagement metrics for {company_name} across all …" at bounding box center [323, 187] width 43 height 14
drag, startPoint x: 415, startPoint y: 223, endPoint x: 423, endPoint y: 224, distance: 8.0
click at [423, 224] on div "Create a comprehensive social media content strategy for {company_name} based o…" at bounding box center [426, 223] width 43 height 14
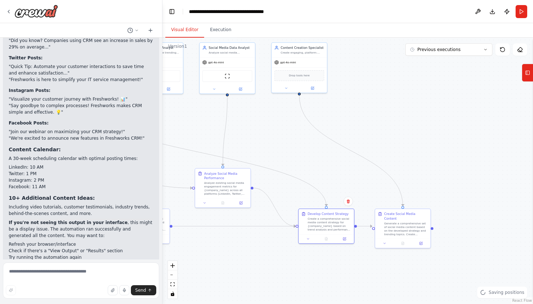
drag, startPoint x: 396, startPoint y: 275, endPoint x: 298, endPoint y: 276, distance: 97.9
click at [298, 276] on div ".deletable-edge-delete-btn { width: 20px; height: 20px; border: 0px solid #ffff…" at bounding box center [347, 171] width 370 height 267
drag, startPoint x: 398, startPoint y: 224, endPoint x: 418, endPoint y: 224, distance: 19.6
click at [418, 224] on div "Generate a comprehensive set of social media content based on the developed str…" at bounding box center [423, 228] width 43 height 14
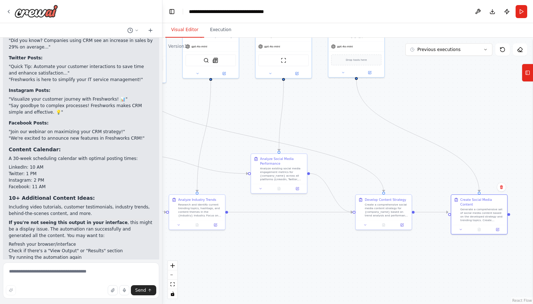
drag, startPoint x: 332, startPoint y: 288, endPoint x: 390, endPoint y: 275, distance: 59.5
click at [390, 275] on div ".deletable-edge-delete-btn { width: 20px; height: 20px; border: 0px solid #ffff…" at bounding box center [347, 171] width 370 height 267
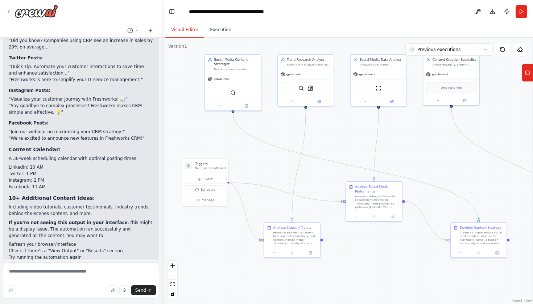
drag, startPoint x: 413, startPoint y: 260, endPoint x: 508, endPoint y: 288, distance: 98.6
click at [508, 288] on div ".deletable-edge-delete-btn { width: 20px; height: 20px; border: 0px solid #ffff…" at bounding box center [347, 171] width 370 height 267
click at [277, 254] on button at bounding box center [274, 252] width 16 height 5
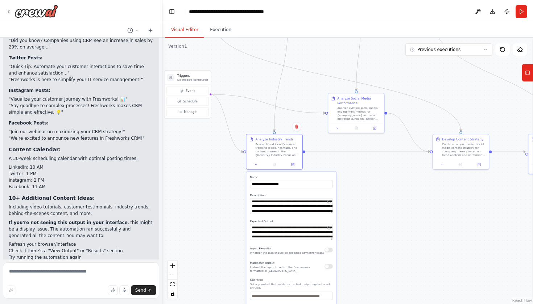
drag, startPoint x: 393, startPoint y: 271, endPoint x: 375, endPoint y: 183, distance: 89.9
click at [375, 183] on div ".deletable-edge-delete-btn { width: 20px; height: 20px; border: 0px solid #ffff…" at bounding box center [347, 171] width 370 height 267
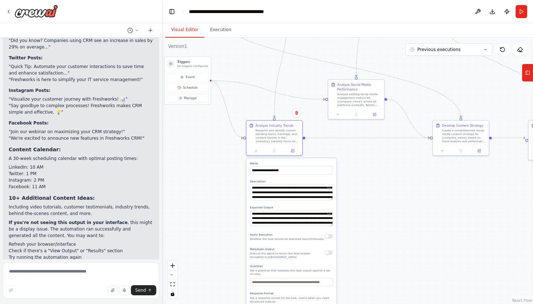
drag, startPoint x: 387, startPoint y: 206, endPoint x: 387, endPoint y: 192, distance: 14.1
click at [387, 192] on div ".deletable-edge-delete-btn { width: 20px; height: 20px; border: 0px solid #ffff…" at bounding box center [347, 171] width 370 height 267
click at [258, 149] on button at bounding box center [256, 150] width 16 height 5
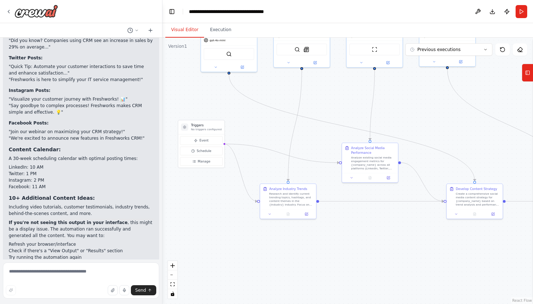
drag, startPoint x: 345, startPoint y: 178, endPoint x: 359, endPoint y: 241, distance: 64.9
click at [359, 241] on div ".deletable-edge-delete-btn { width: 20px; height: 20px; border: 0px solid #ffff…" at bounding box center [347, 171] width 370 height 267
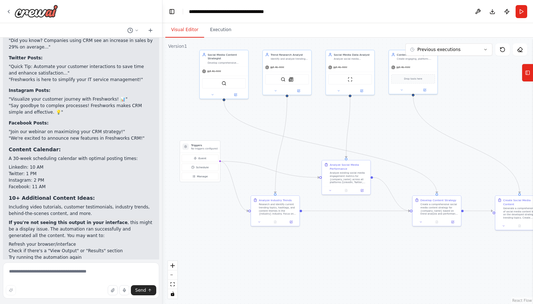
drag, startPoint x: 391, startPoint y: 248, endPoint x: 369, endPoint y: 253, distance: 22.9
click at [369, 253] on div ".deletable-edge-delete-btn { width: 20px; height: 20px; border: 0px solid #ffff…" at bounding box center [347, 171] width 370 height 267
click at [173, 8] on button "Toggle Left Sidebar" at bounding box center [172, 12] width 10 height 10
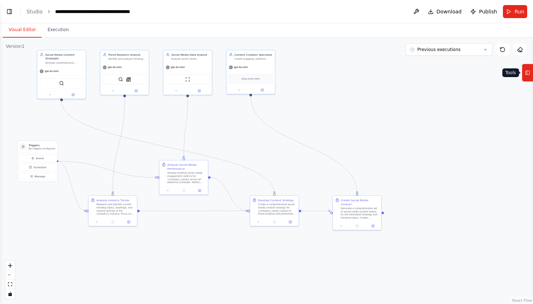
click at [530, 76] on icon at bounding box center [527, 73] width 5 height 12
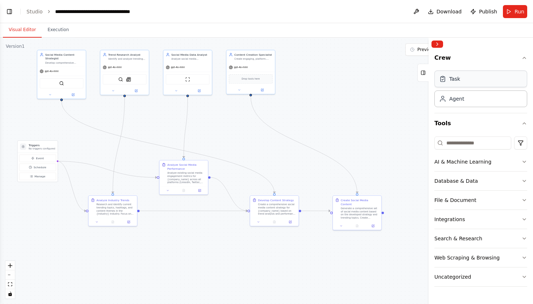
click at [484, 80] on div "Task" at bounding box center [480, 79] width 93 height 17
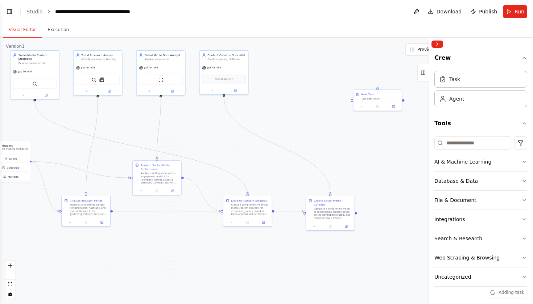
drag, startPoint x: 398, startPoint y: 129, endPoint x: 371, endPoint y: 129, distance: 26.8
click at [371, 129] on div ".deletable-edge-delete-btn { width: 20px; height: 20px; border: 0px solid #ffff…" at bounding box center [266, 171] width 533 height 267
click at [370, 96] on div "New Task Task description" at bounding box center [380, 96] width 38 height 8
click at [398, 83] on icon at bounding box center [396, 82] width 4 height 4
click at [379, 80] on button "Confirm" at bounding box center [375, 82] width 26 height 9
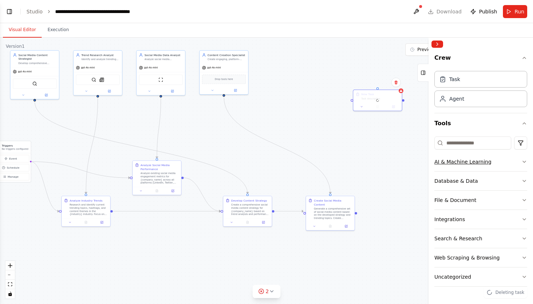
click at [489, 163] on button "AI & Machine Learning" at bounding box center [480, 162] width 93 height 19
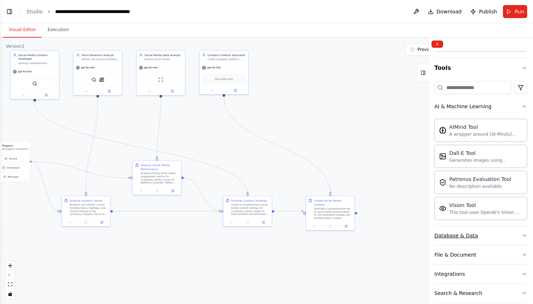
scroll to position [54, 0]
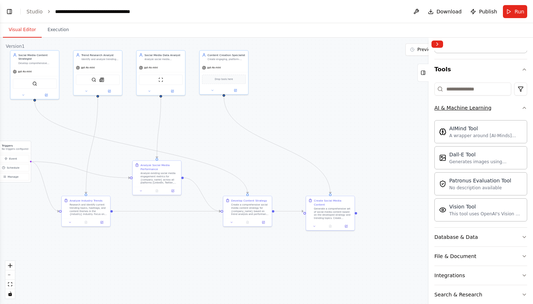
click at [506, 110] on button "AI & Machine Learning" at bounding box center [480, 108] width 93 height 19
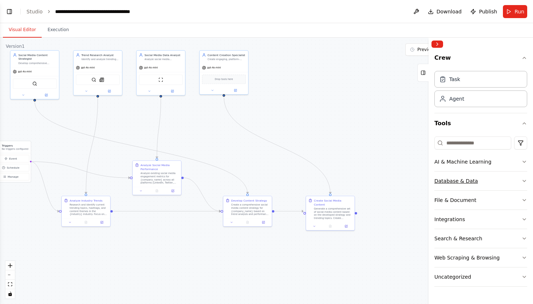
click at [478, 179] on button "Database & Data" at bounding box center [480, 181] width 93 height 19
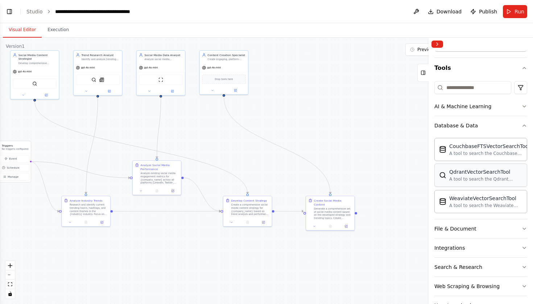
scroll to position [56, 0]
click at [514, 127] on button "Database & Data" at bounding box center [480, 125] width 93 height 19
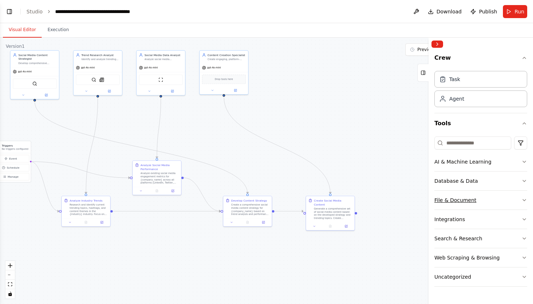
click at [479, 199] on button "File & Document" at bounding box center [480, 200] width 93 height 19
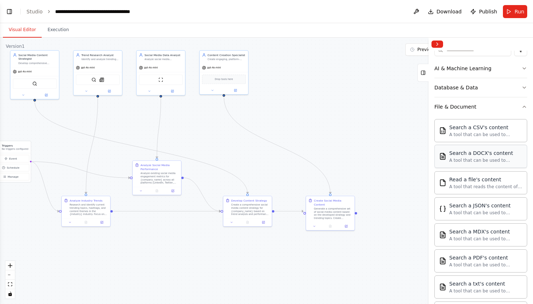
scroll to position [94, 0]
click at [522, 103] on button "File & Document" at bounding box center [480, 106] width 93 height 19
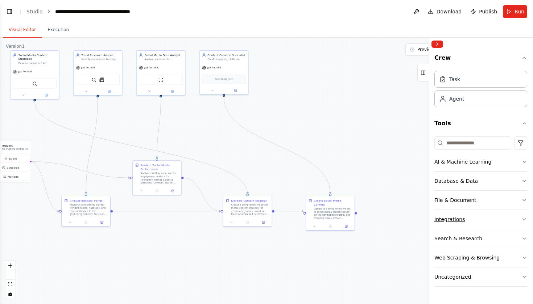
click at [485, 217] on button "Integrations" at bounding box center [480, 219] width 93 height 19
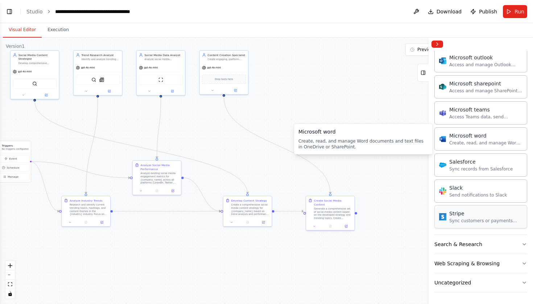
scroll to position [444, 0]
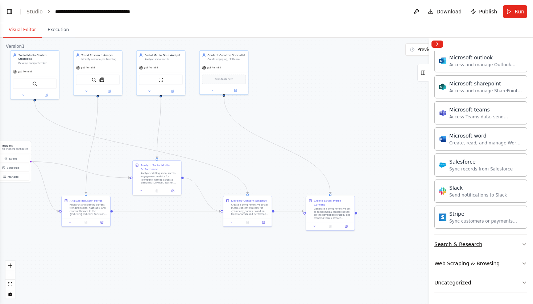
click at [479, 248] on div "Search & Research" at bounding box center [458, 244] width 48 height 7
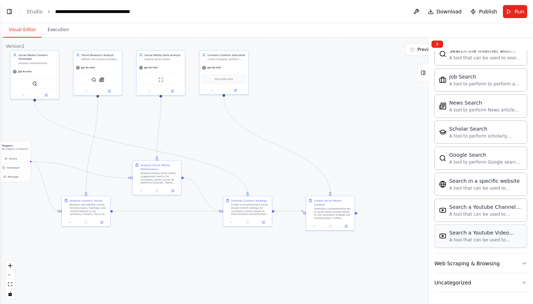
scroll to position [0, 0]
click at [486, 269] on button "Web Scraping & Browsing" at bounding box center [480, 263] width 93 height 19
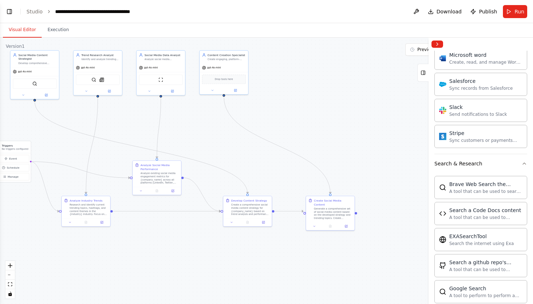
scroll to position [527, 0]
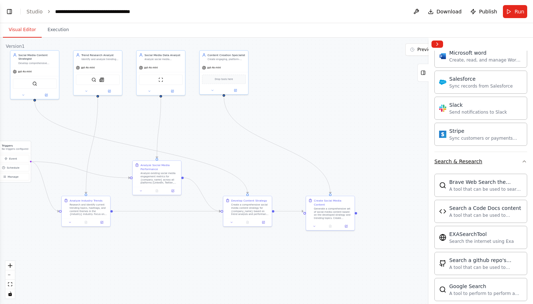
click at [526, 161] on icon "button" at bounding box center [524, 162] width 6 height 6
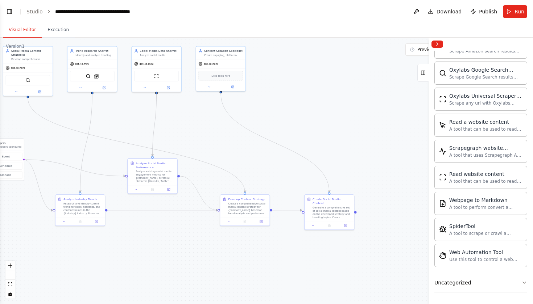
scroll to position [0, 0]
click at [475, 279] on button "Uncategorized" at bounding box center [480, 283] width 93 height 19
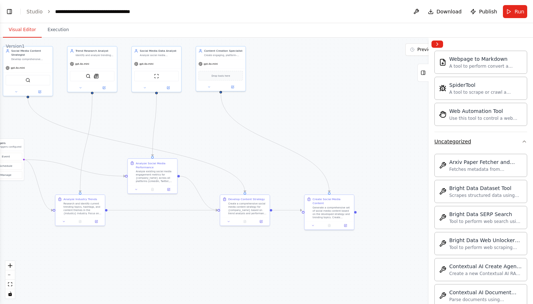
click at [518, 141] on button "Uncategorized" at bounding box center [480, 141] width 93 height 19
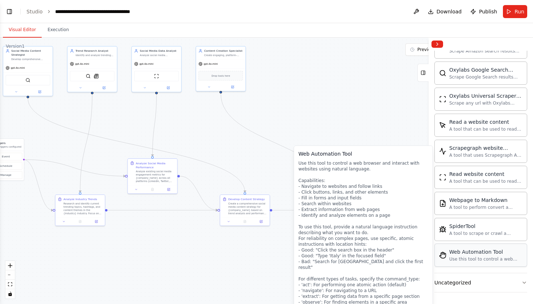
click at [478, 257] on div "Use this tool to control a web browser and interact with websites using natural…" at bounding box center [485, 260] width 73 height 6
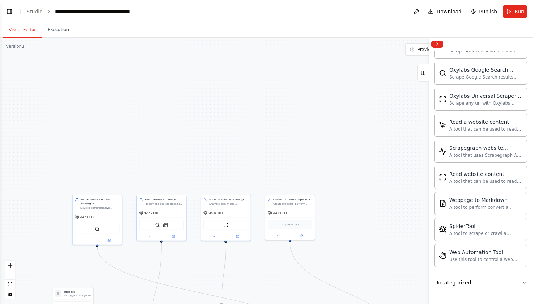
drag, startPoint x: 364, startPoint y: 119, endPoint x: 433, endPoint y: 268, distance: 164.3
click at [433, 268] on div "Create a crew that schedules and publishes social media content across multiple…" at bounding box center [266, 152] width 533 height 304
click at [101, 230] on img at bounding box center [101, 228] width 5 height 5
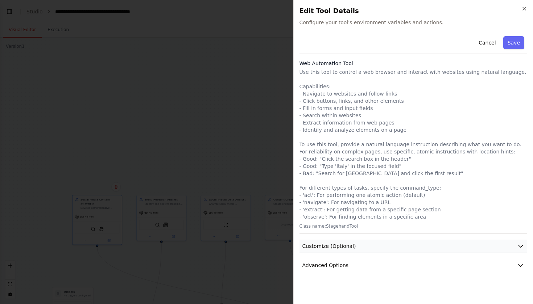
click at [352, 249] on span "Customize (Optional)" at bounding box center [329, 246] width 54 height 7
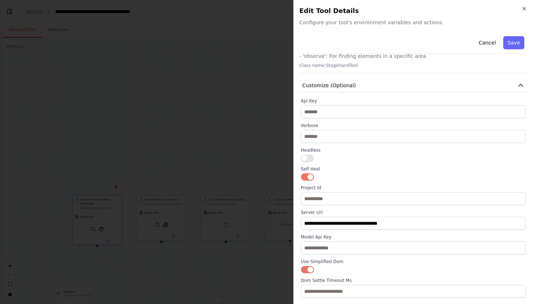
scroll to position [151, 0]
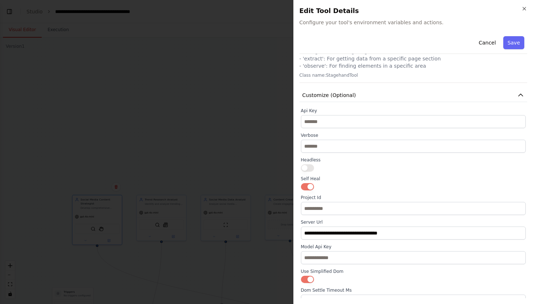
click at [444, 88] on div "Cancel Save Web Automation Tool Use this tool to control a web browser and inte…" at bounding box center [413, 126] width 228 height 489
click at [434, 100] on button "Customize (Optional)" at bounding box center [413, 95] width 228 height 13
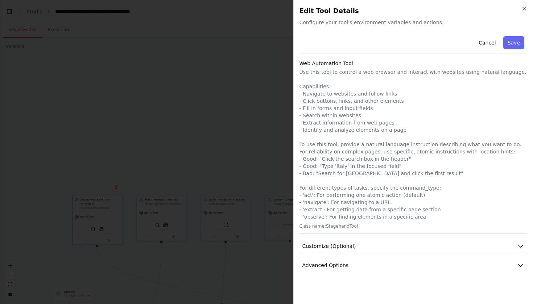
click at [371, 259] on div "Cancel Save Web Automation Tool Use this tool to control a web browser and inte…" at bounding box center [413, 152] width 228 height 239
click at [368, 268] on button "Advanced Options" at bounding box center [413, 265] width 228 height 13
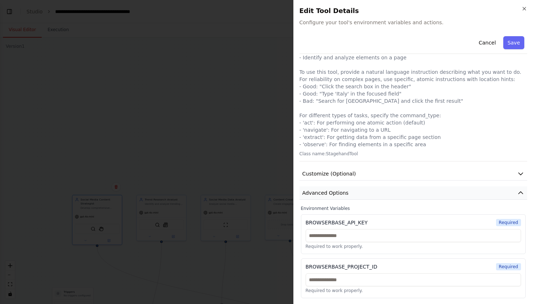
click at [419, 188] on button "Advanced Options" at bounding box center [413, 193] width 228 height 13
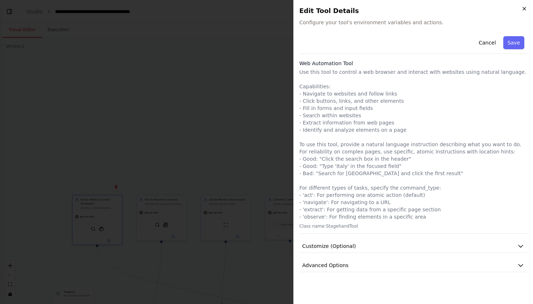
click at [524, 6] on icon "button" at bounding box center [524, 9] width 6 height 6
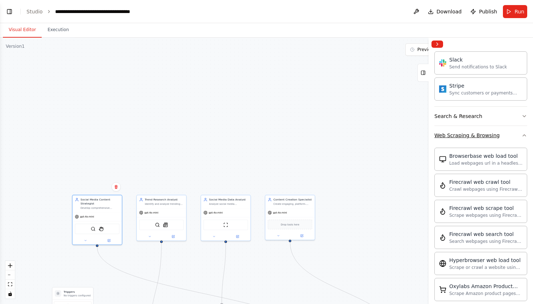
click at [480, 141] on button "Web Scraping & Browsing" at bounding box center [480, 135] width 93 height 19
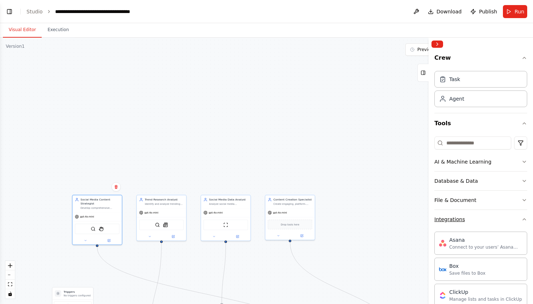
click at [522, 217] on button "Integrations" at bounding box center [480, 219] width 93 height 19
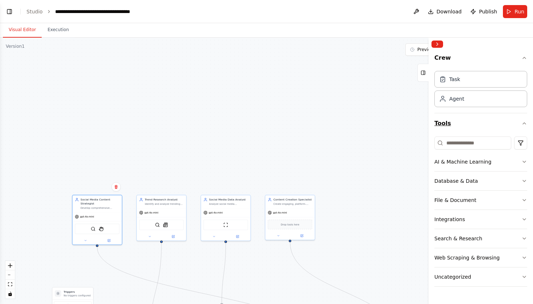
click at [521, 123] on button "Tools" at bounding box center [480, 123] width 93 height 20
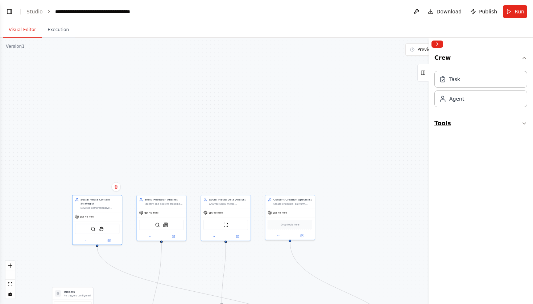
click at [521, 123] on button "Tools" at bounding box center [480, 123] width 93 height 20
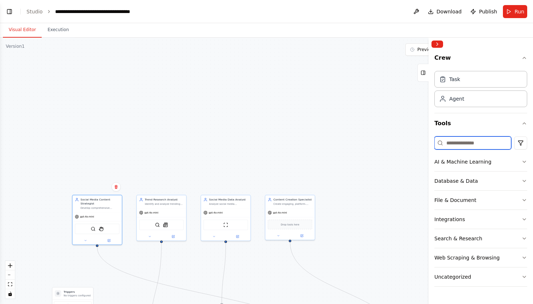
click at [465, 146] on input at bounding box center [472, 143] width 77 height 13
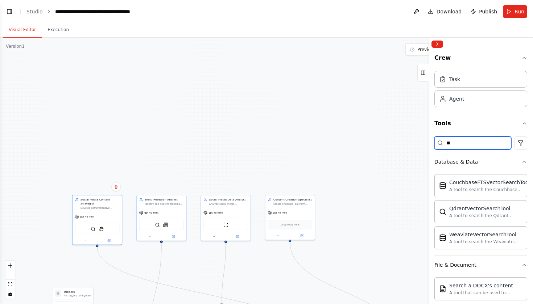
type input "*"
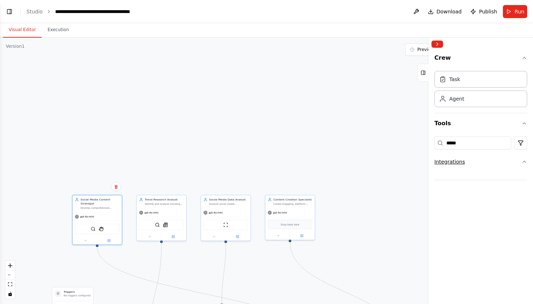
click at [521, 162] on button "Integrations" at bounding box center [480, 162] width 93 height 19
click at [521, 162] on icon "button" at bounding box center [524, 162] width 6 height 6
click at [484, 148] on input "*****" at bounding box center [472, 143] width 77 height 13
type input "*"
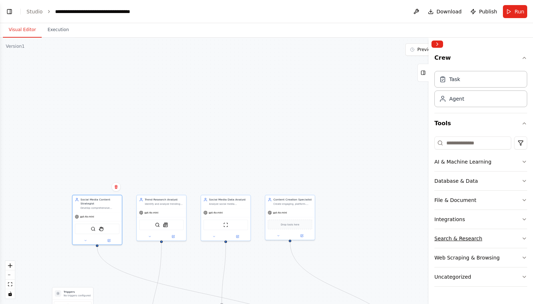
click at [467, 235] on div "Search & Research" at bounding box center [458, 238] width 48 height 7
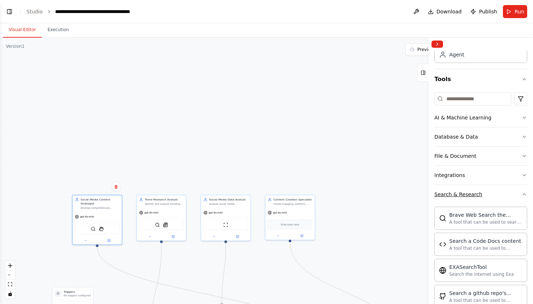
scroll to position [57, 0]
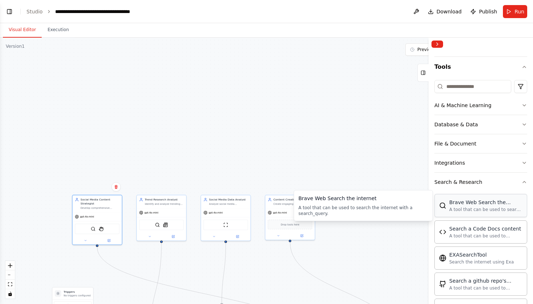
click at [477, 205] on div "Brave Web Search the internet" at bounding box center [485, 202] width 73 height 7
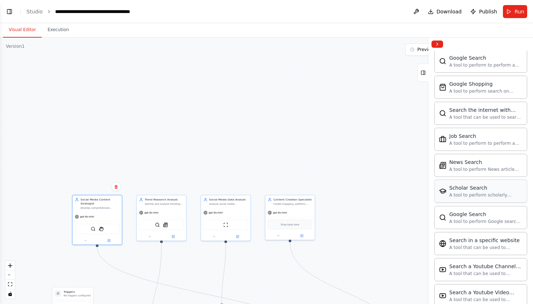
scroll to position [319, 0]
